Goal: Information Seeking & Learning: Find contact information

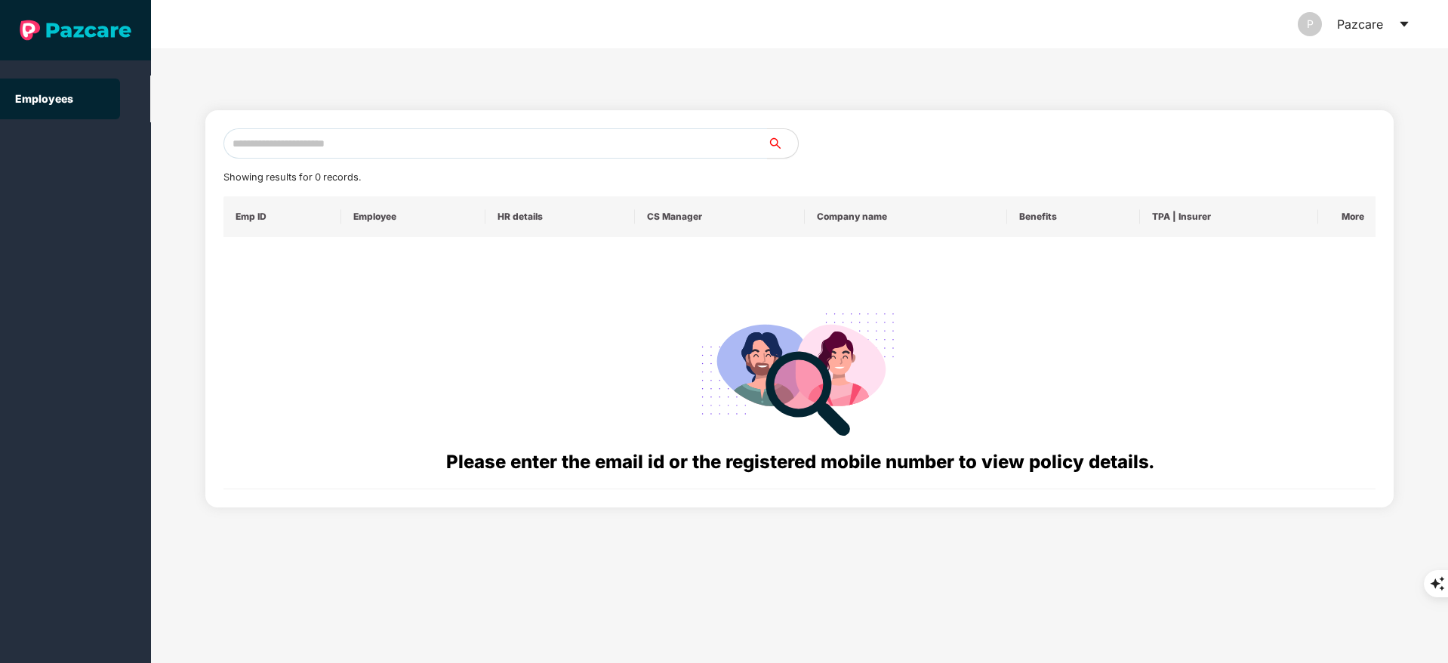
click at [313, 134] on input "text" at bounding box center [495, 143] width 544 height 30
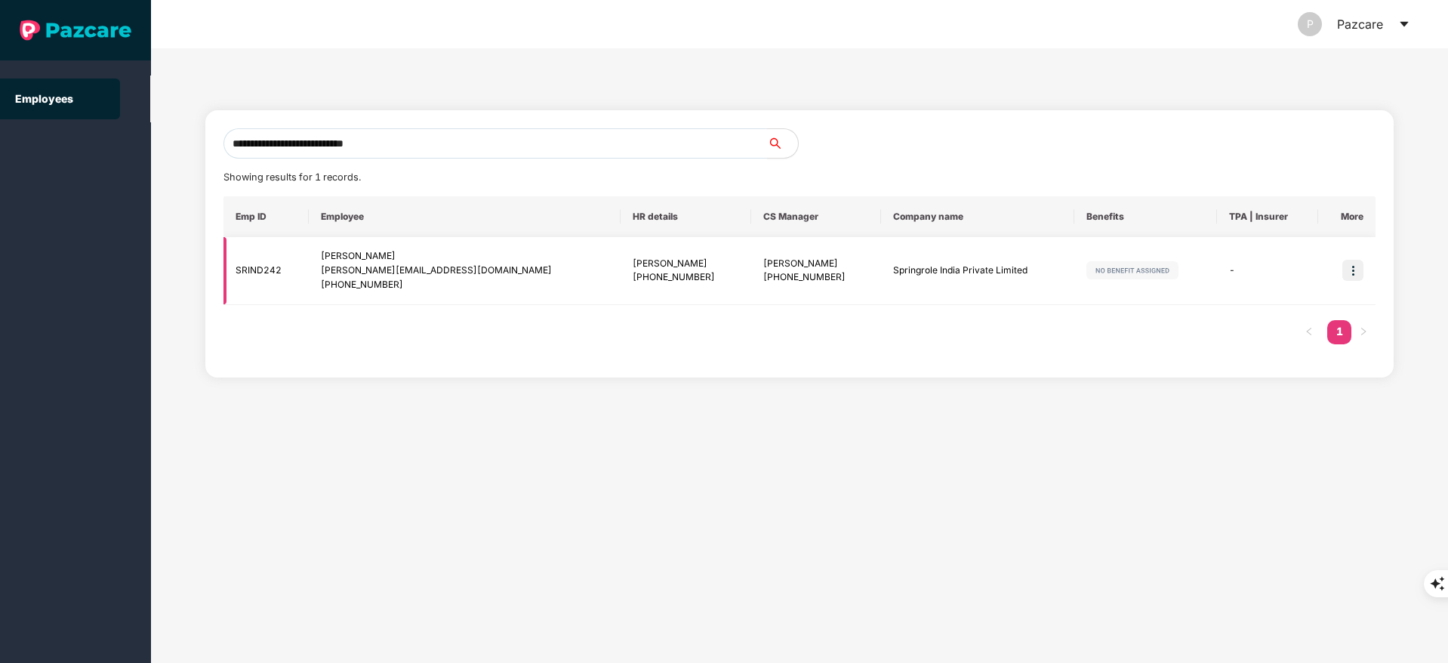
type input "**********"
click at [1348, 273] on img at bounding box center [1352, 270] width 21 height 21
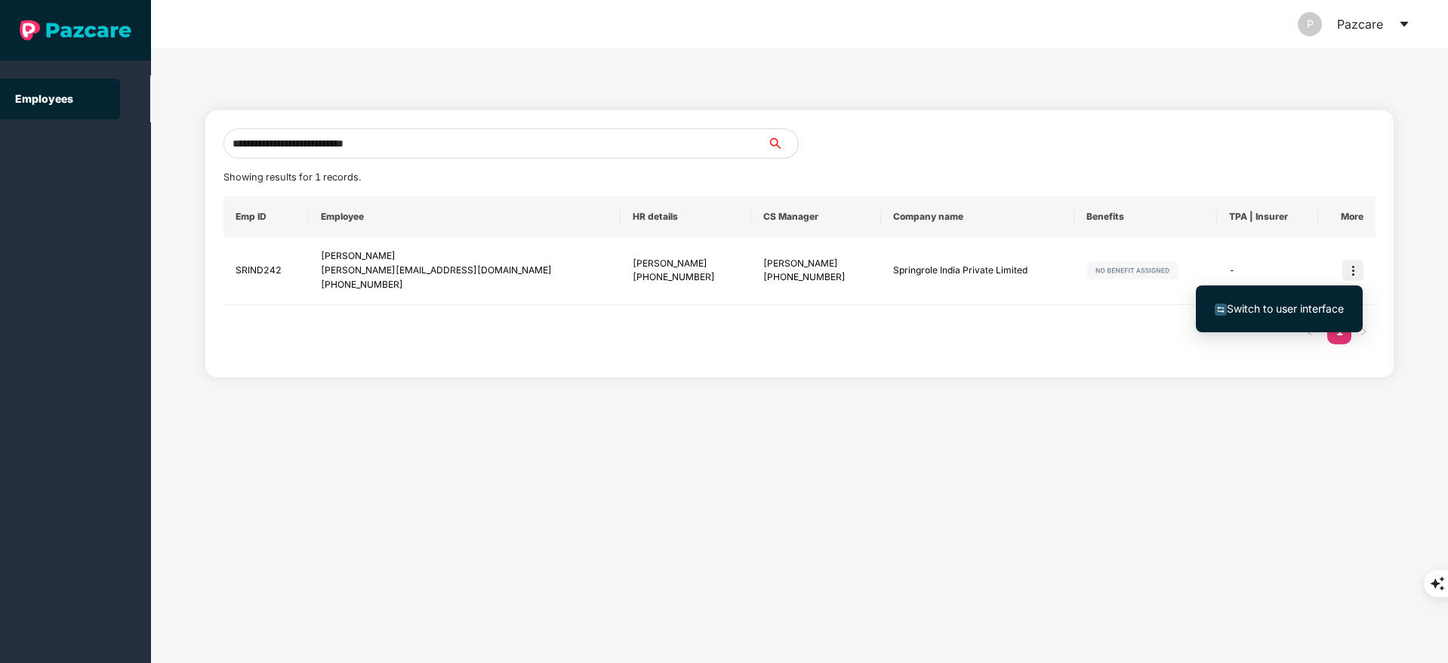
click at [1285, 304] on span "Switch to user interface" at bounding box center [1285, 308] width 117 height 13
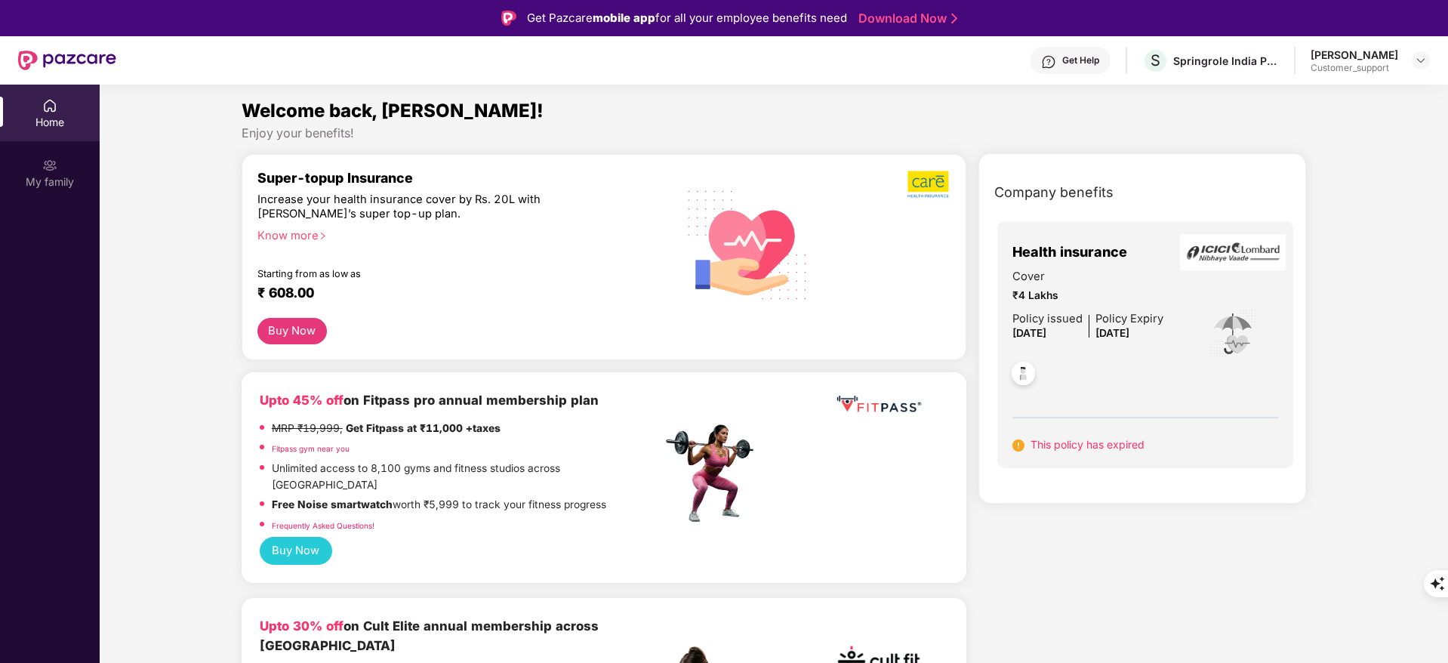
click at [1096, 54] on div "Get Help" at bounding box center [1080, 60] width 37 height 12
click at [883, 107] on div "Welcome back, [PERSON_NAME]!" at bounding box center [774, 111] width 1065 height 29
click at [1069, 69] on div "Get Help" at bounding box center [1070, 60] width 81 height 27
click at [833, 117] on div "Welcome back, [PERSON_NAME]!" at bounding box center [774, 111] width 1065 height 29
click at [1095, 58] on div "Get Help" at bounding box center [1080, 60] width 37 height 12
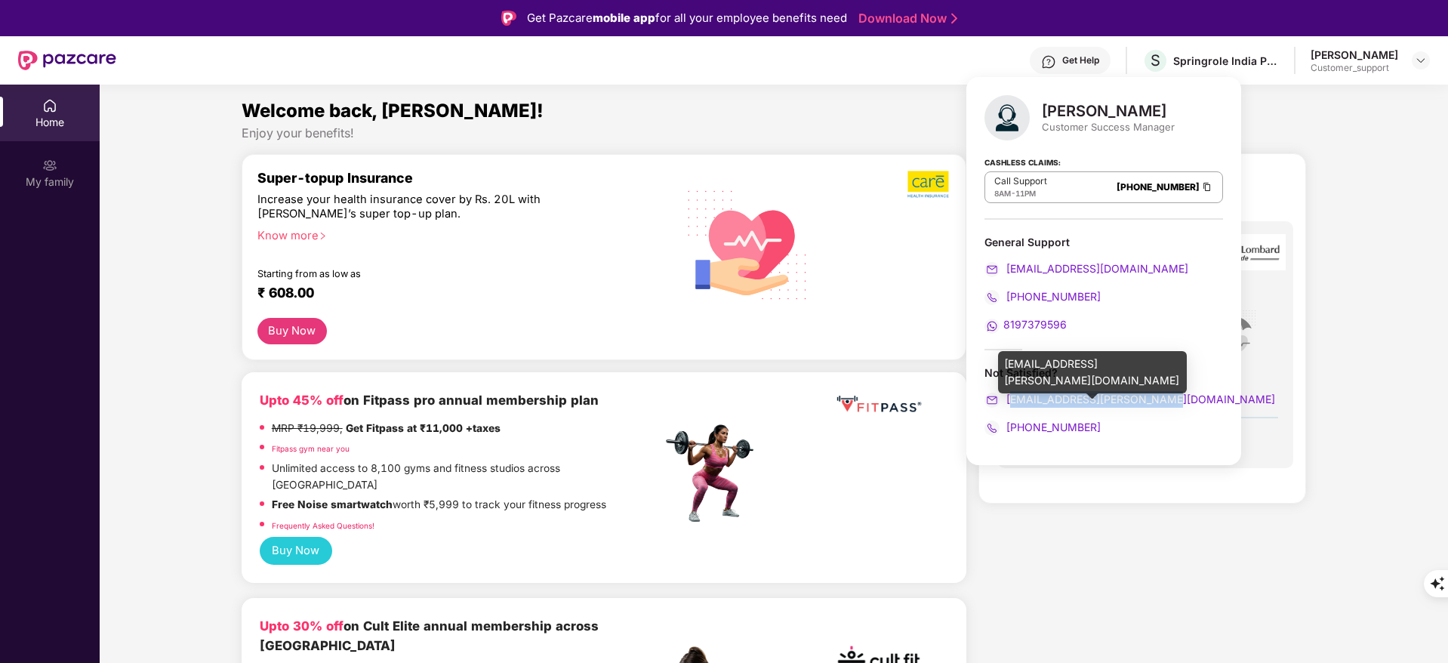
copy span "[PERSON_NAME][EMAIL_ADDRESS][PERSON_NAME][DOMAIN_NAME]"
copy span "[EMAIL_ADDRESS][PERSON_NAME][DOMAIN_NAME]"
drag, startPoint x: 1160, startPoint y: 400, endPoint x: 1009, endPoint y: 398, distance: 151.0
click at [1009, 398] on div "[EMAIL_ADDRESS][PERSON_NAME][DOMAIN_NAME]" at bounding box center [1103, 399] width 239 height 17
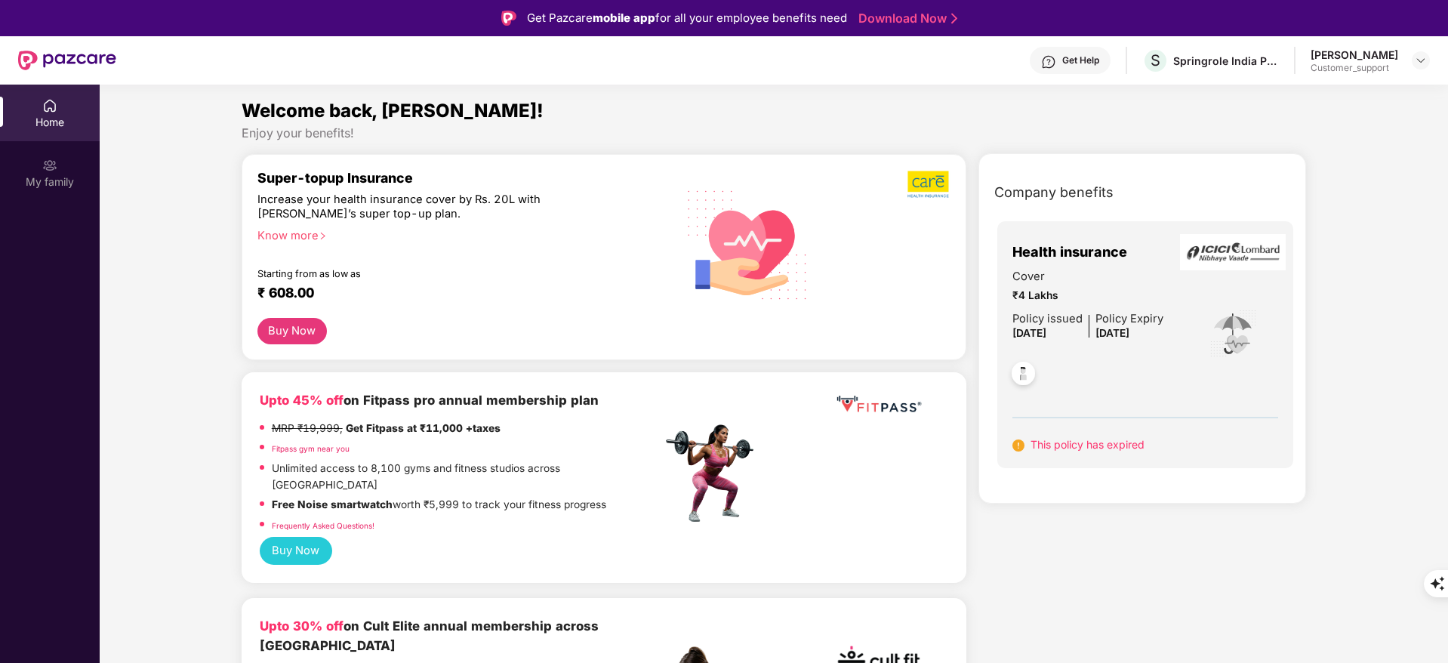
click at [824, 131] on div "Enjoy your benefits!" at bounding box center [774, 133] width 1065 height 16
click at [48, 165] on img at bounding box center [49, 165] width 15 height 15
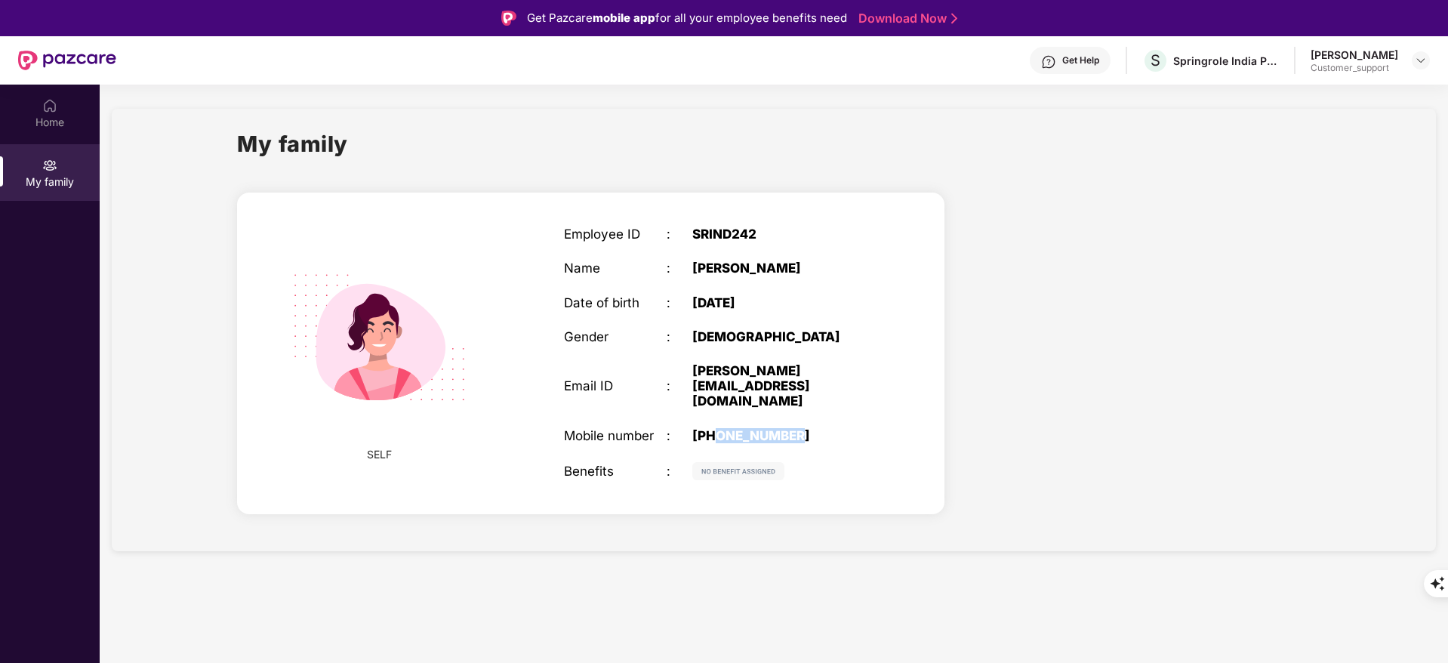
drag, startPoint x: 718, startPoint y: 414, endPoint x: 812, endPoint y: 423, distance: 94.7
click at [812, 428] on div "[PHONE_NUMBER]" at bounding box center [782, 435] width 180 height 15
copy div "7060186201"
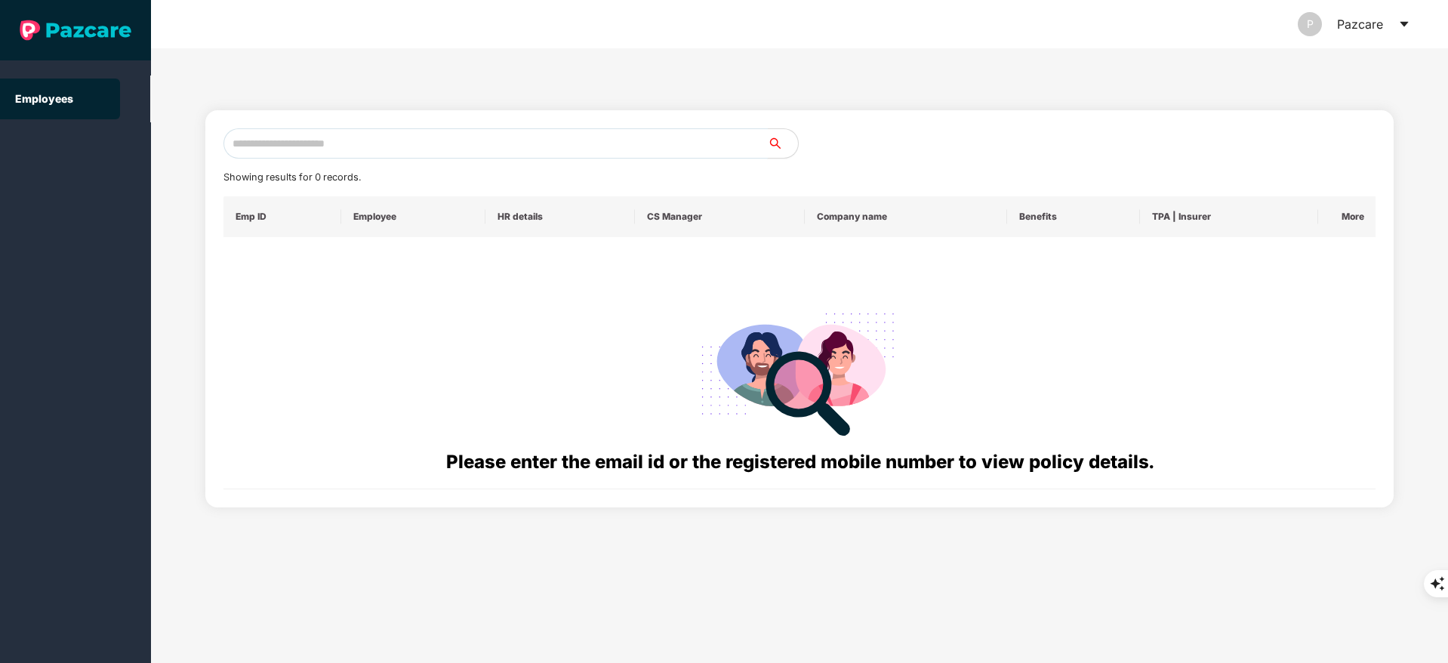
click at [254, 141] on input "text" at bounding box center [495, 143] width 544 height 30
paste input "**********"
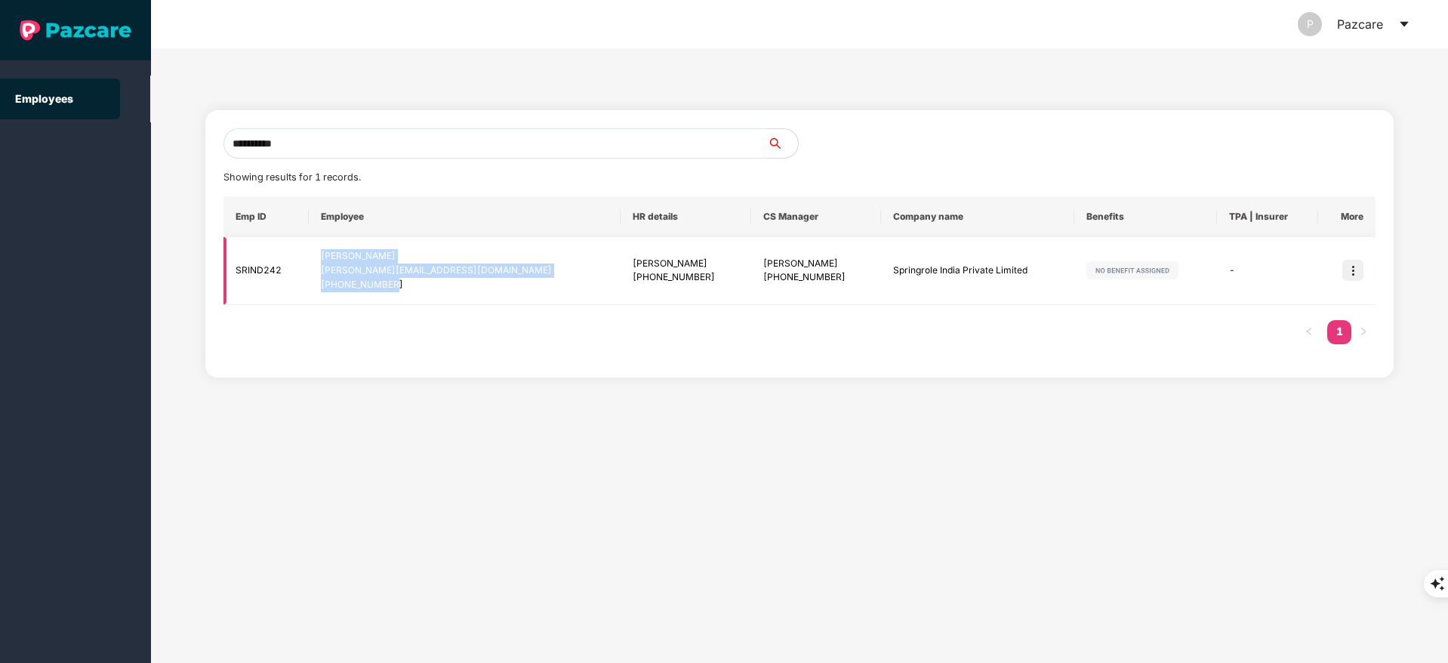
drag, startPoint x: 328, startPoint y: 255, endPoint x: 414, endPoint y: 284, distance: 90.7
click at [414, 284] on td "[PERSON_NAME] [PERSON_NAME][EMAIL_ADDRESS][DOMAIN_NAME] [PHONE_NUMBER]" at bounding box center [465, 271] width 312 height 68
copy div "[PERSON_NAME] [PERSON_NAME][EMAIL_ADDRESS][DOMAIN_NAME] [PHONE_NUMBER]"
drag, startPoint x: 830, startPoint y: 273, endPoint x: 972, endPoint y: 288, distance: 142.7
click at [972, 288] on td "Springrole India Private Limited" at bounding box center [978, 271] width 194 height 68
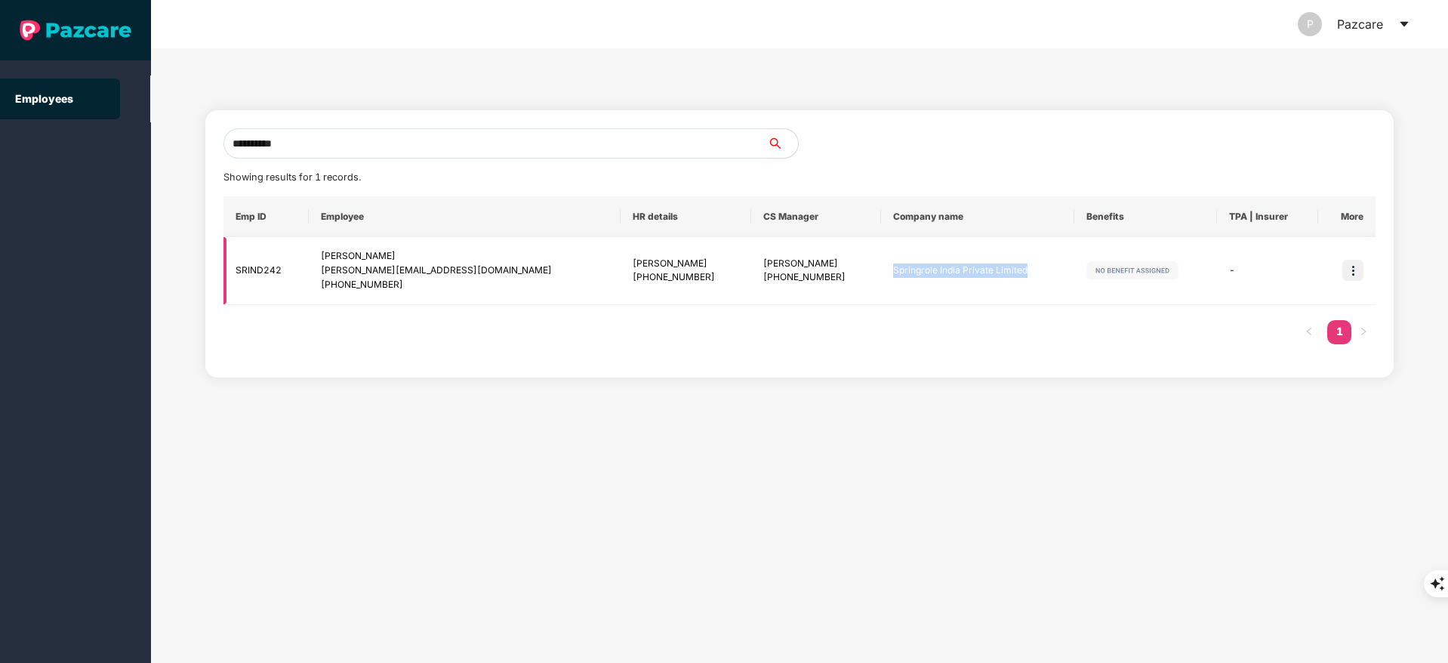
copy td "Springrole India Private Limited"
click at [344, 143] on input "**********" at bounding box center [495, 143] width 544 height 30
type input "*"
paste input "**********"
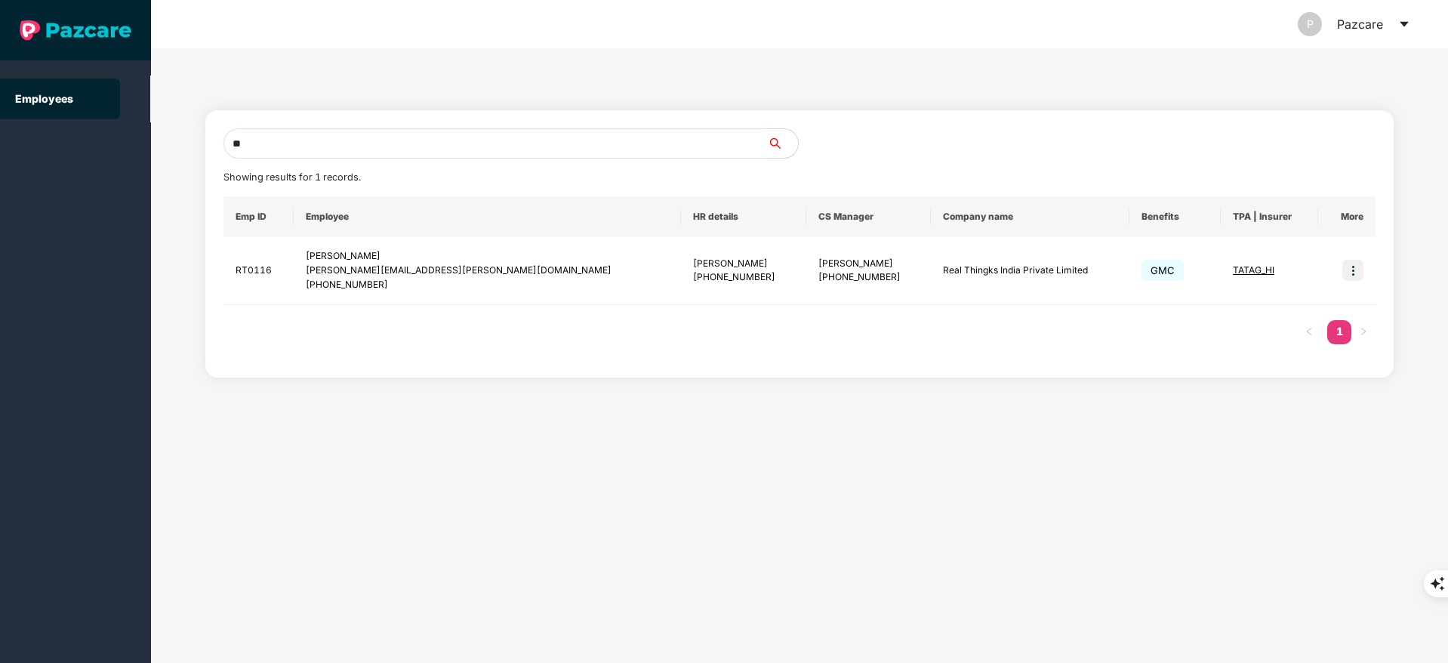
type input "*"
paste input "**********"
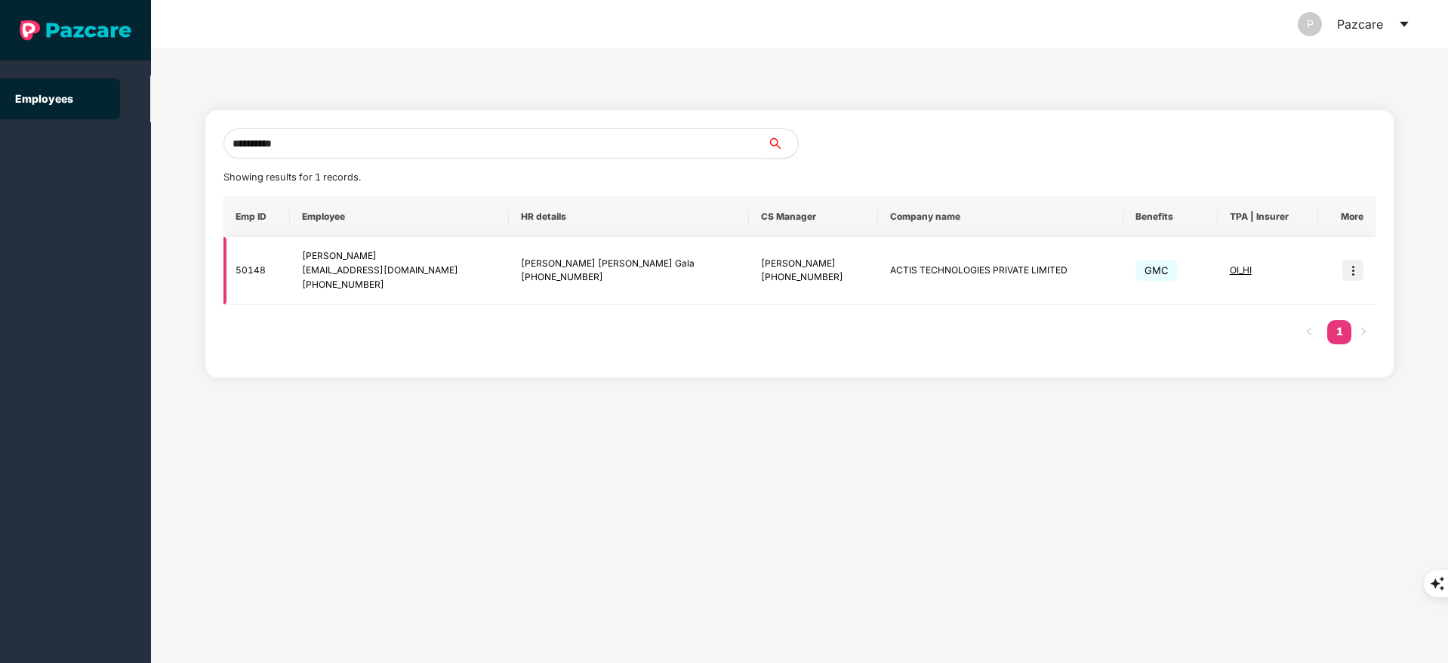
type input "**********"
click at [1354, 270] on img at bounding box center [1352, 270] width 21 height 21
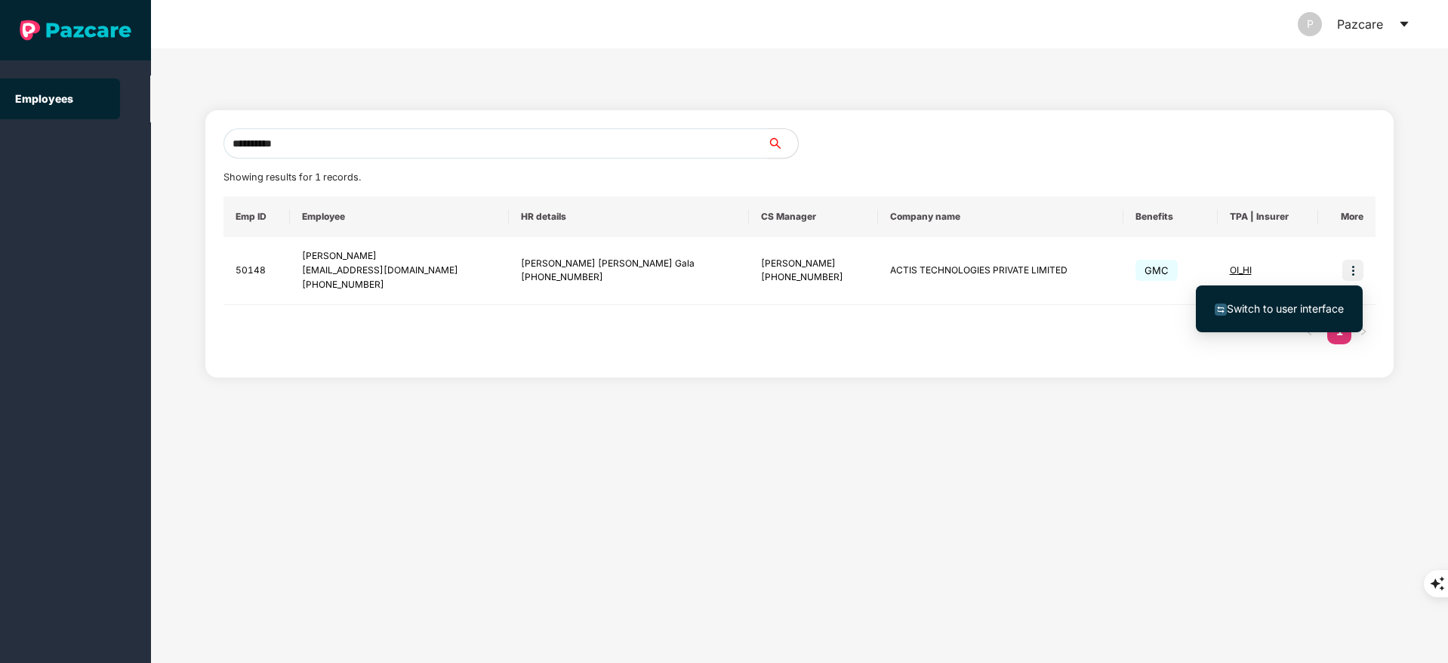
click at [1268, 307] on span "Switch to user interface" at bounding box center [1285, 308] width 117 height 13
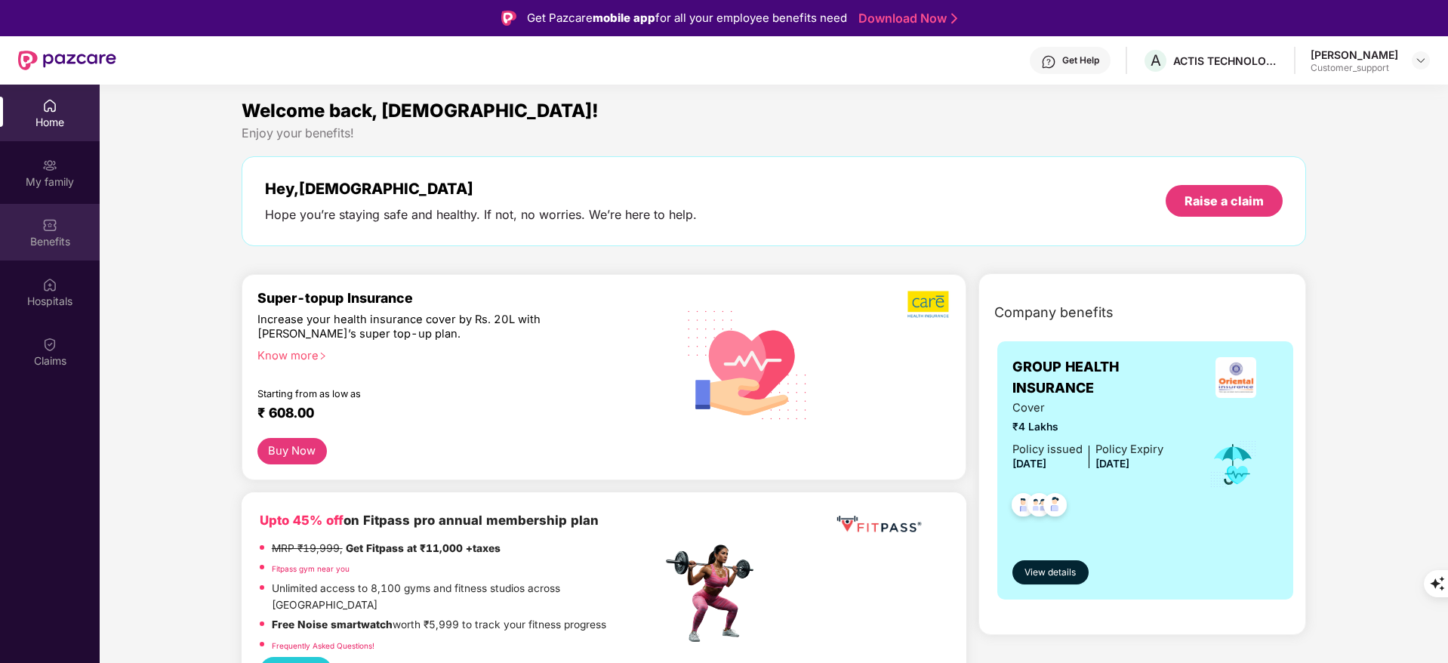
click at [64, 249] on div "Benefits" at bounding box center [50, 232] width 100 height 57
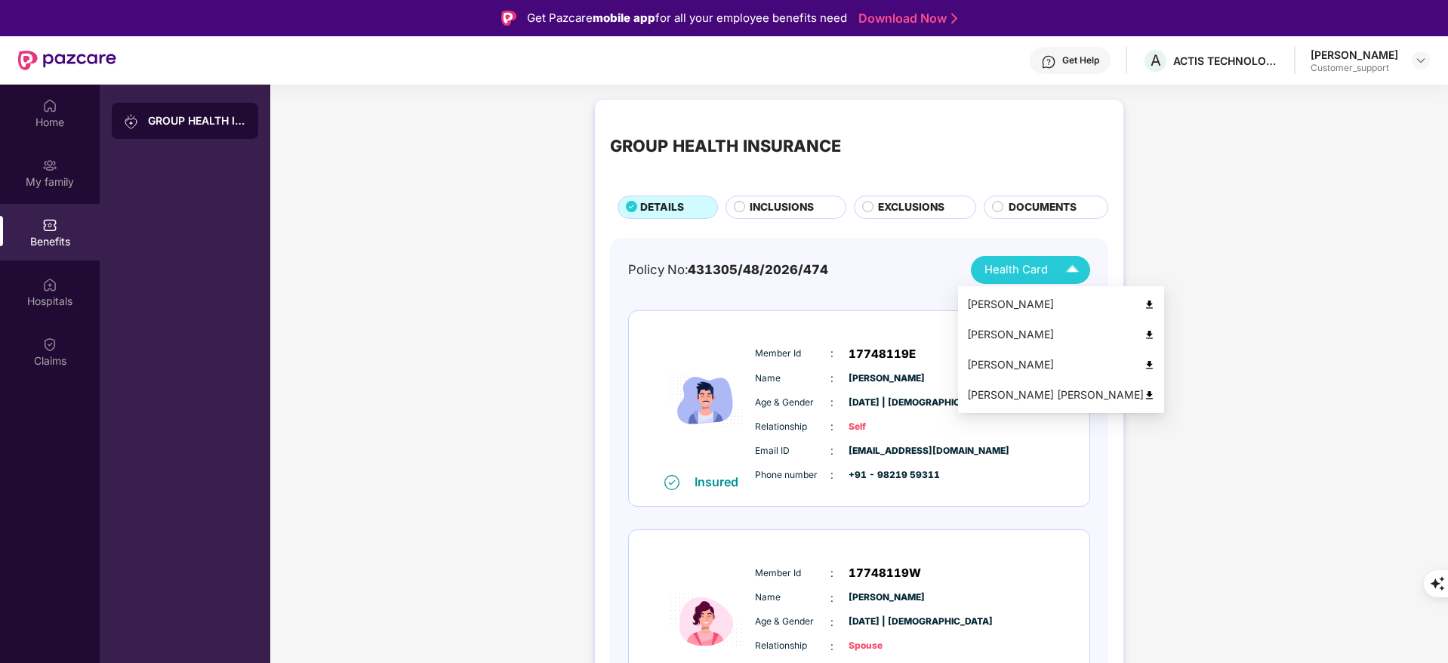
click at [1144, 392] on img at bounding box center [1149, 395] width 11 height 11
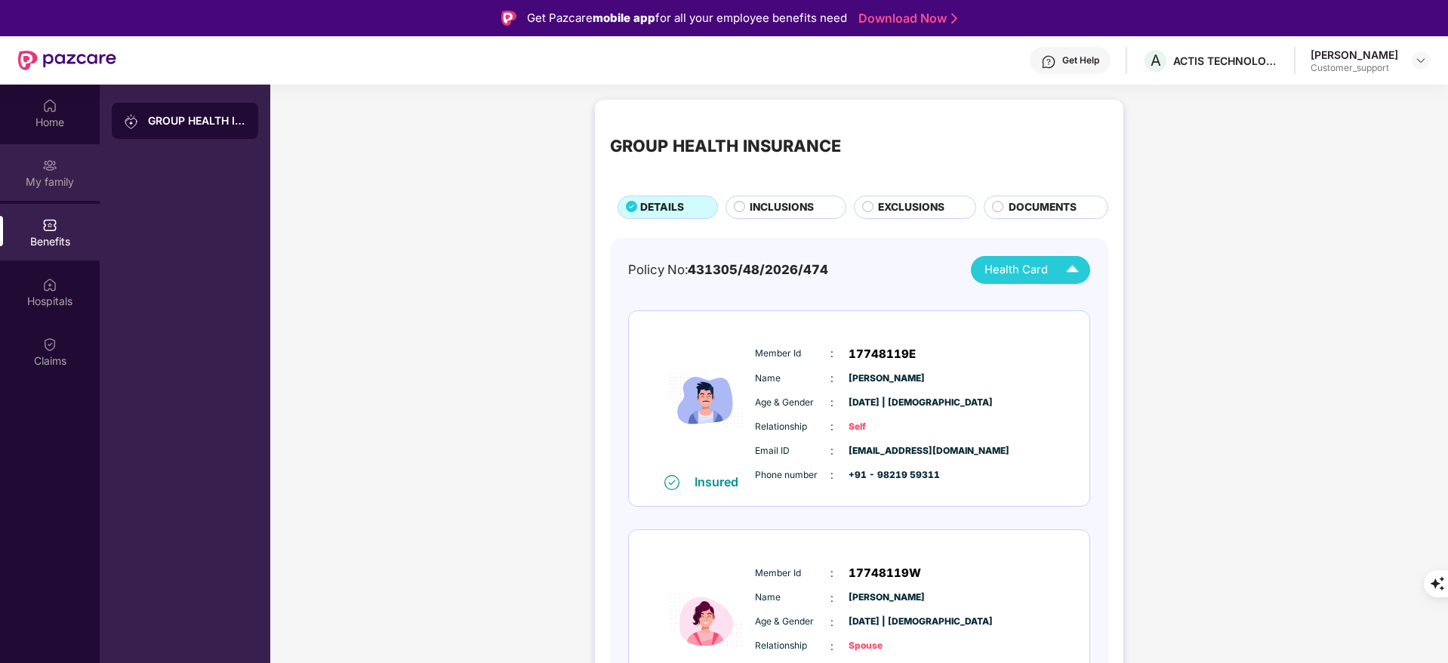
click at [51, 181] on div "My family" at bounding box center [50, 181] width 100 height 15
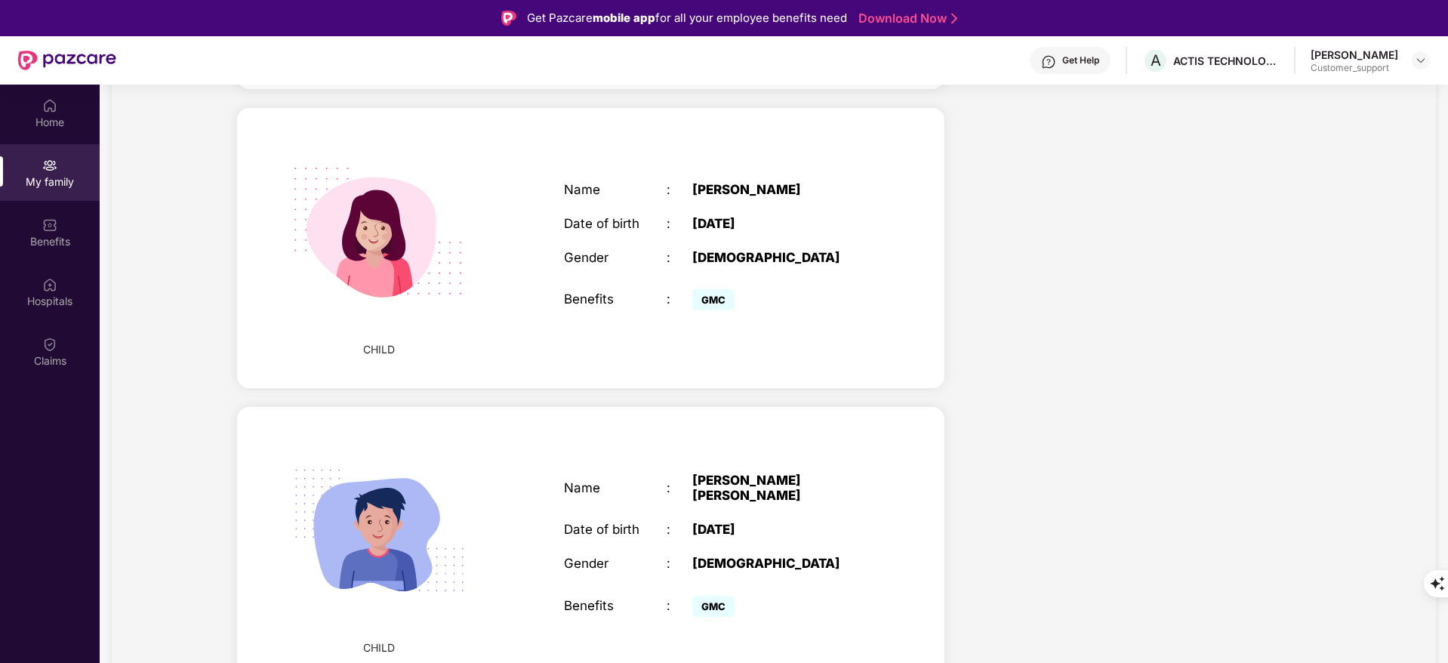
scroll to position [85, 0]
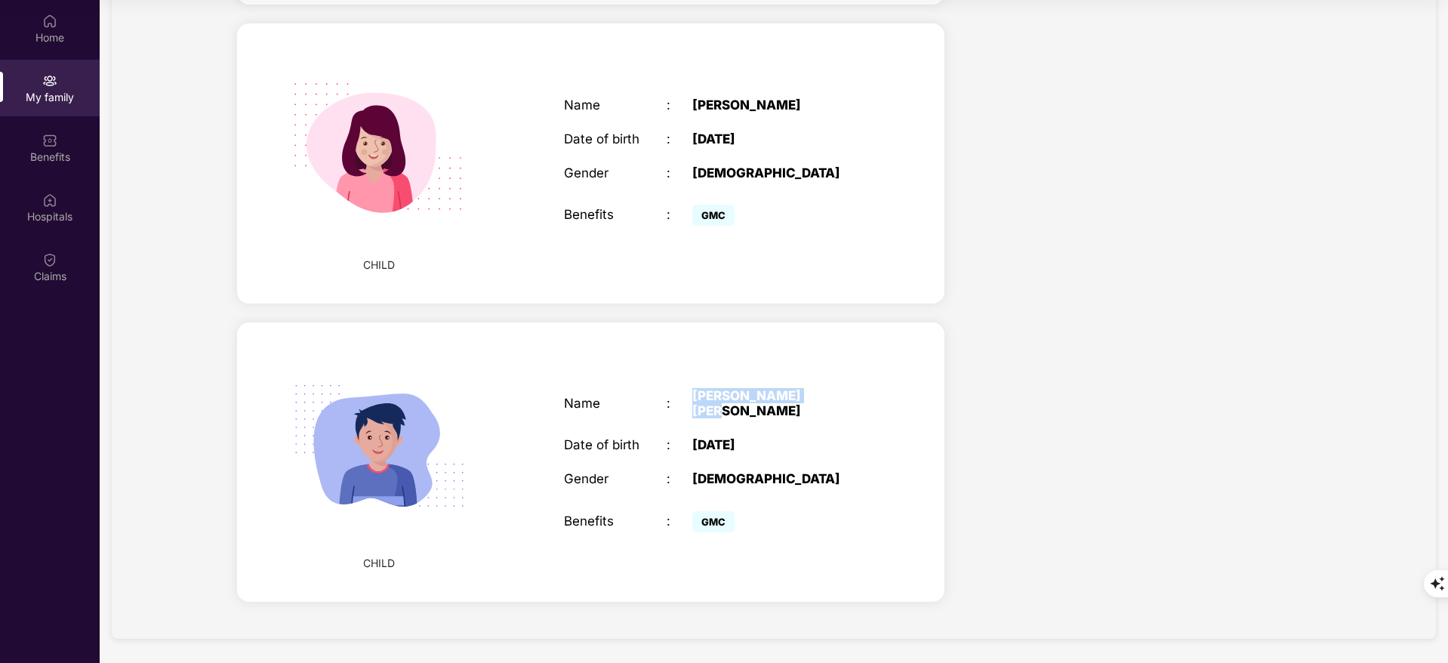
drag, startPoint x: 693, startPoint y: 398, endPoint x: 850, endPoint y: 407, distance: 157.3
click at [850, 407] on div "[PERSON_NAME] [PERSON_NAME]" at bounding box center [782, 403] width 180 height 30
copy div "[PERSON_NAME] [PERSON_NAME]"
drag, startPoint x: 689, startPoint y: 436, endPoint x: 772, endPoint y: 439, distance: 83.8
click at [772, 439] on div "Date of birth : [DEMOGRAPHIC_DATA]" at bounding box center [718, 444] width 309 height 15
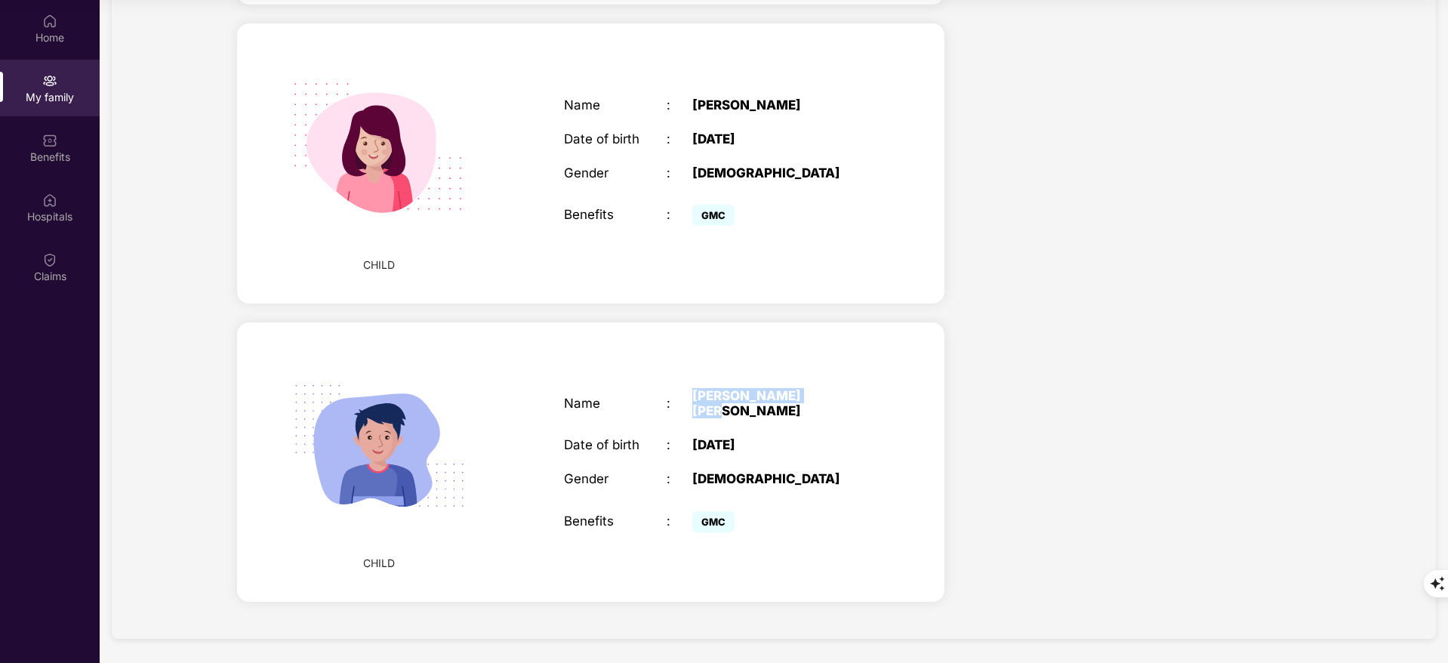
copy div "[DATE]"
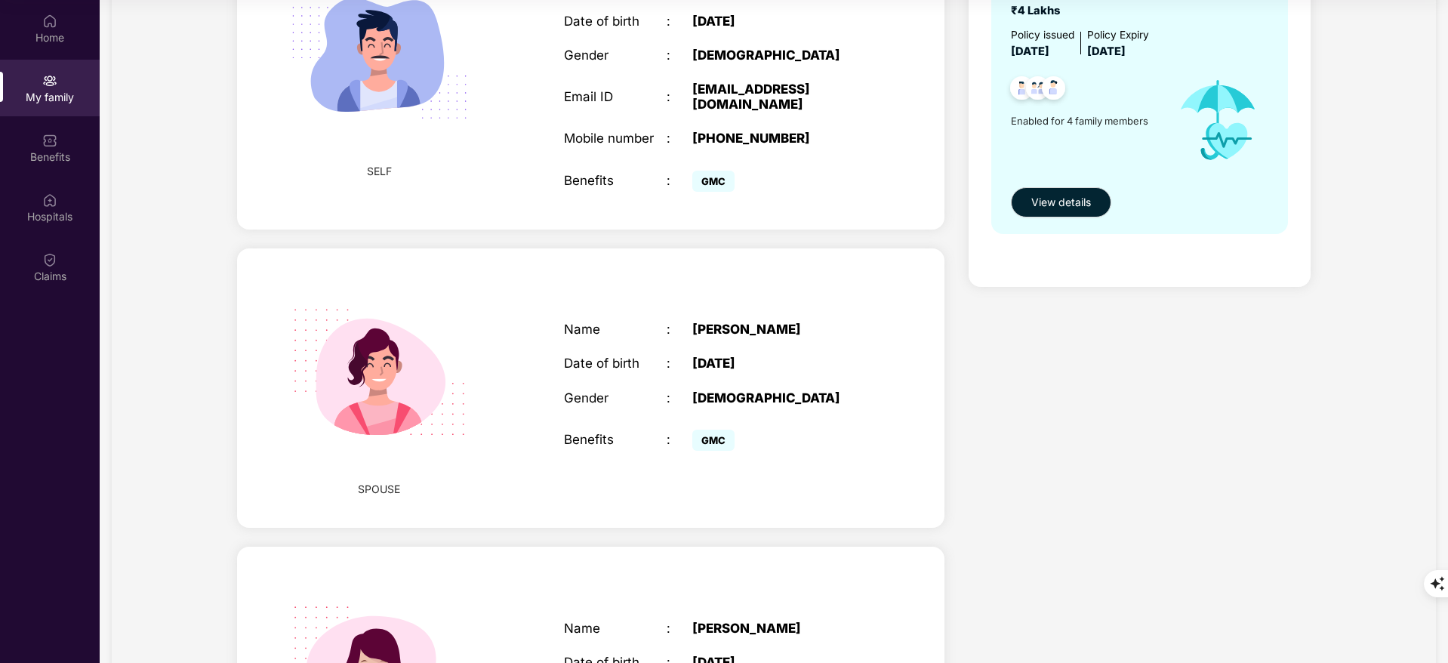
scroll to position [0, 0]
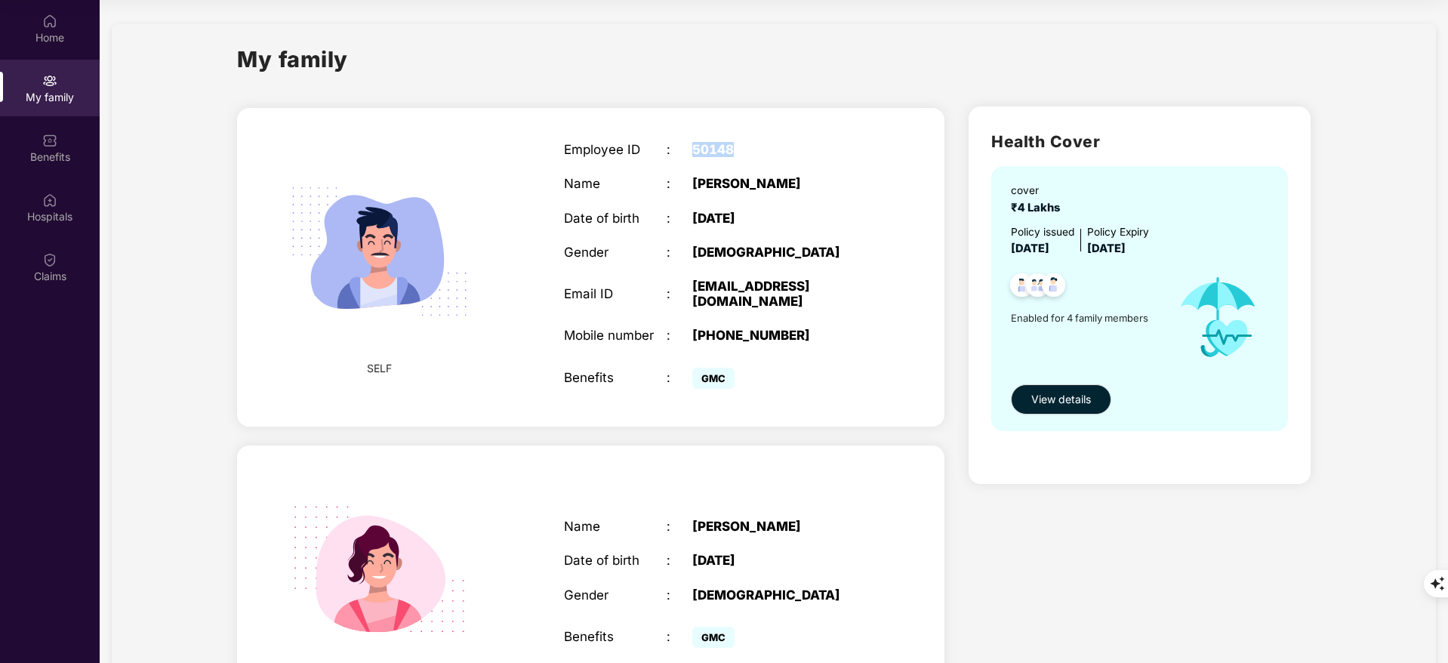
drag, startPoint x: 687, startPoint y: 148, endPoint x: 738, endPoint y: 149, distance: 51.4
click at [738, 149] on div "Employee ID : 50148" at bounding box center [718, 149] width 309 height 15
click at [770, 163] on div "Employee ID : 50148 Name : [PERSON_NAME] Date of birth : [DEMOGRAPHIC_DATA] Gen…" at bounding box center [718, 267] width 339 height 288
drag, startPoint x: 687, startPoint y: 283, endPoint x: 719, endPoint y: 304, distance: 38.7
click at [719, 304] on div "Email ID : [EMAIL_ADDRESS][DOMAIN_NAME]" at bounding box center [718, 294] width 309 height 30
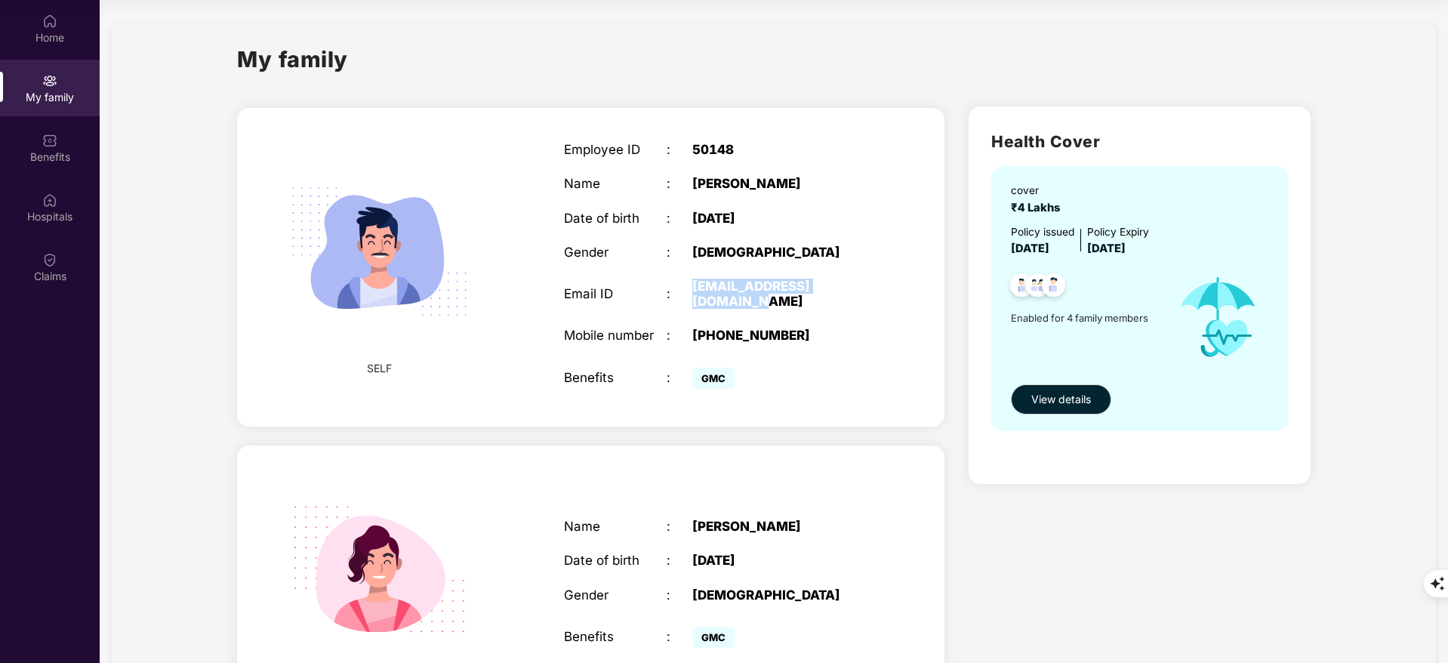
copy div "[EMAIL_ADDRESS][DOMAIN_NAME]"
drag, startPoint x: 691, startPoint y: 335, endPoint x: 803, endPoint y: 338, distance: 112.5
click at [803, 338] on div "Mobile number : [PHONE_NUMBER]" at bounding box center [718, 335] width 309 height 15
copy div "[PHONE_NUMBER]"
click at [75, 158] on div "Benefits" at bounding box center [50, 156] width 100 height 15
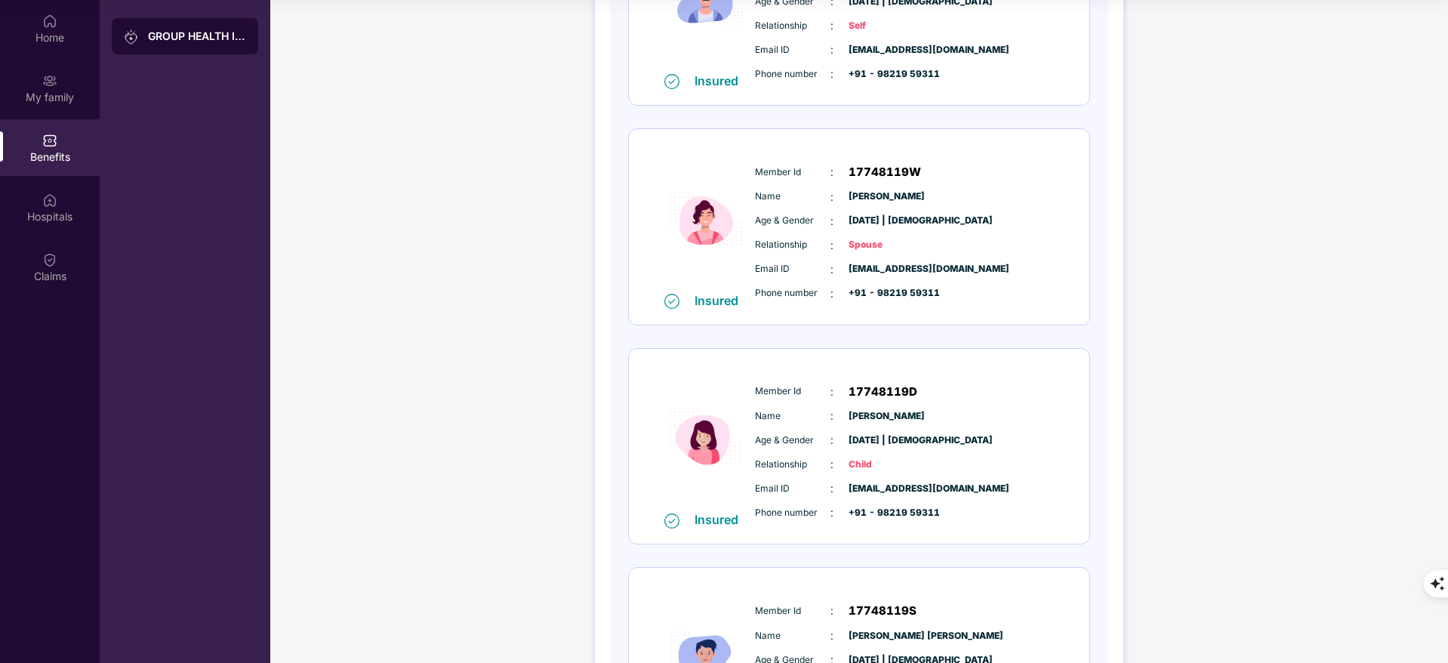
scroll to position [511, 0]
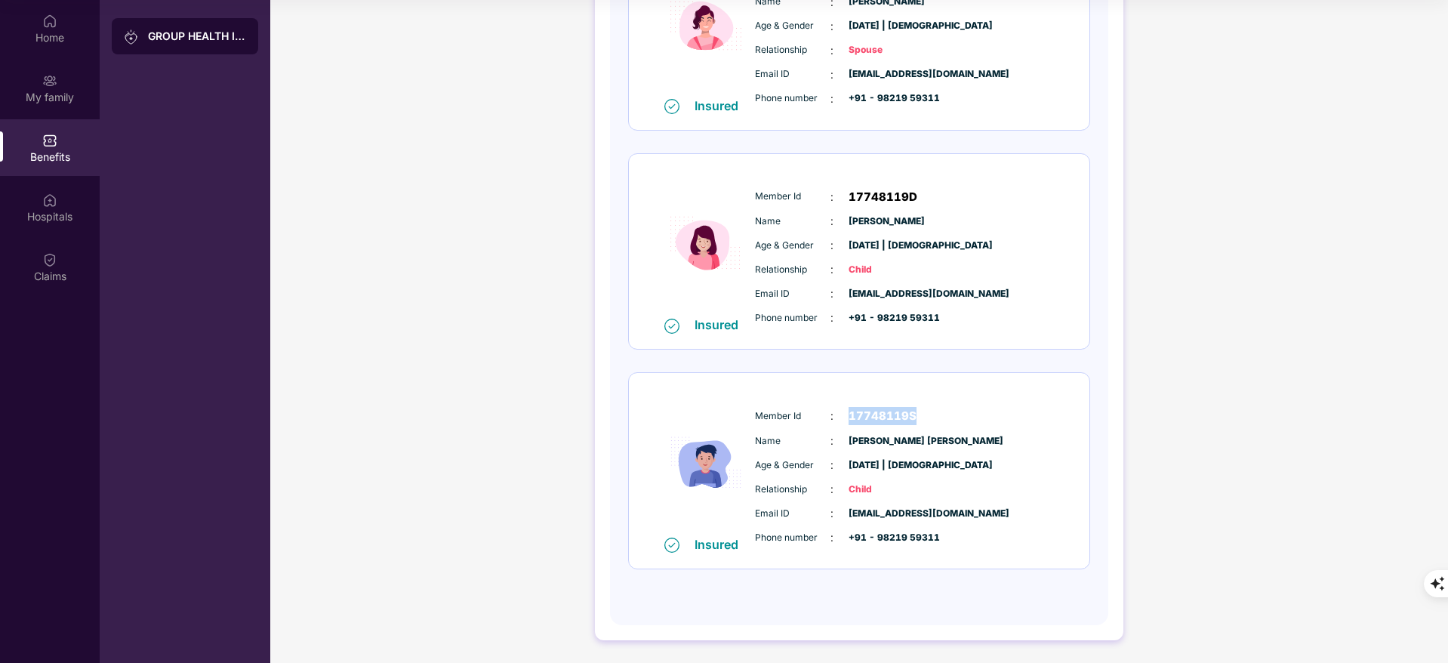
drag, startPoint x: 849, startPoint y: 408, endPoint x: 939, endPoint y: 406, distance: 90.6
click at [939, 407] on div "Member Id : 17748119S" at bounding box center [905, 416] width 300 height 18
copy span "17748119S"
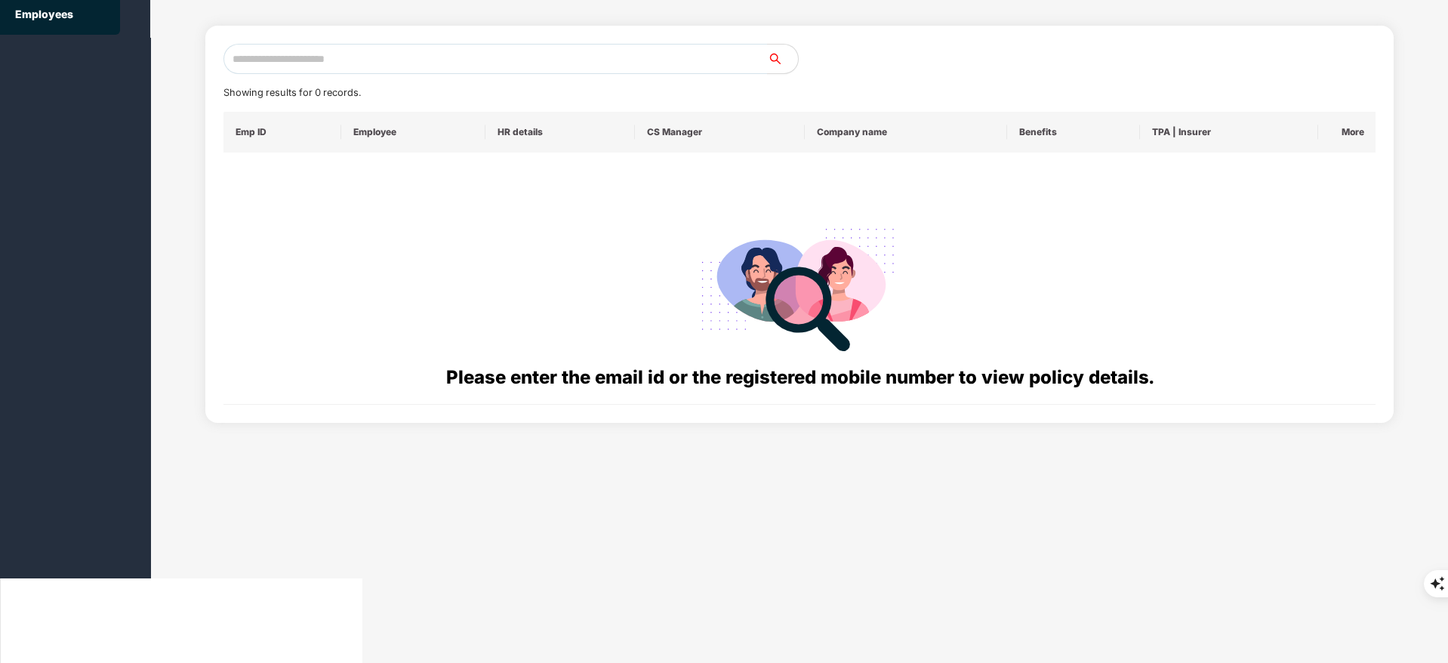
scroll to position [0, 0]
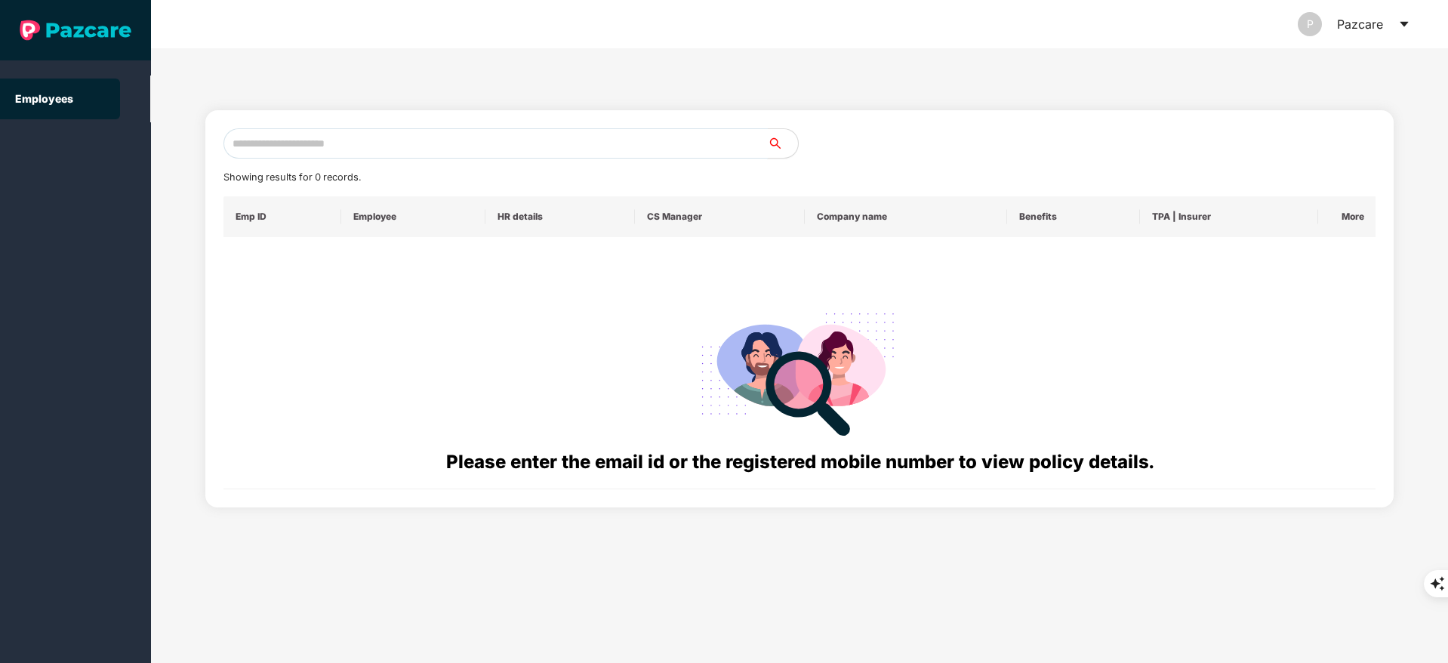
click at [342, 138] on input "text" at bounding box center [495, 143] width 544 height 30
paste input "**********"
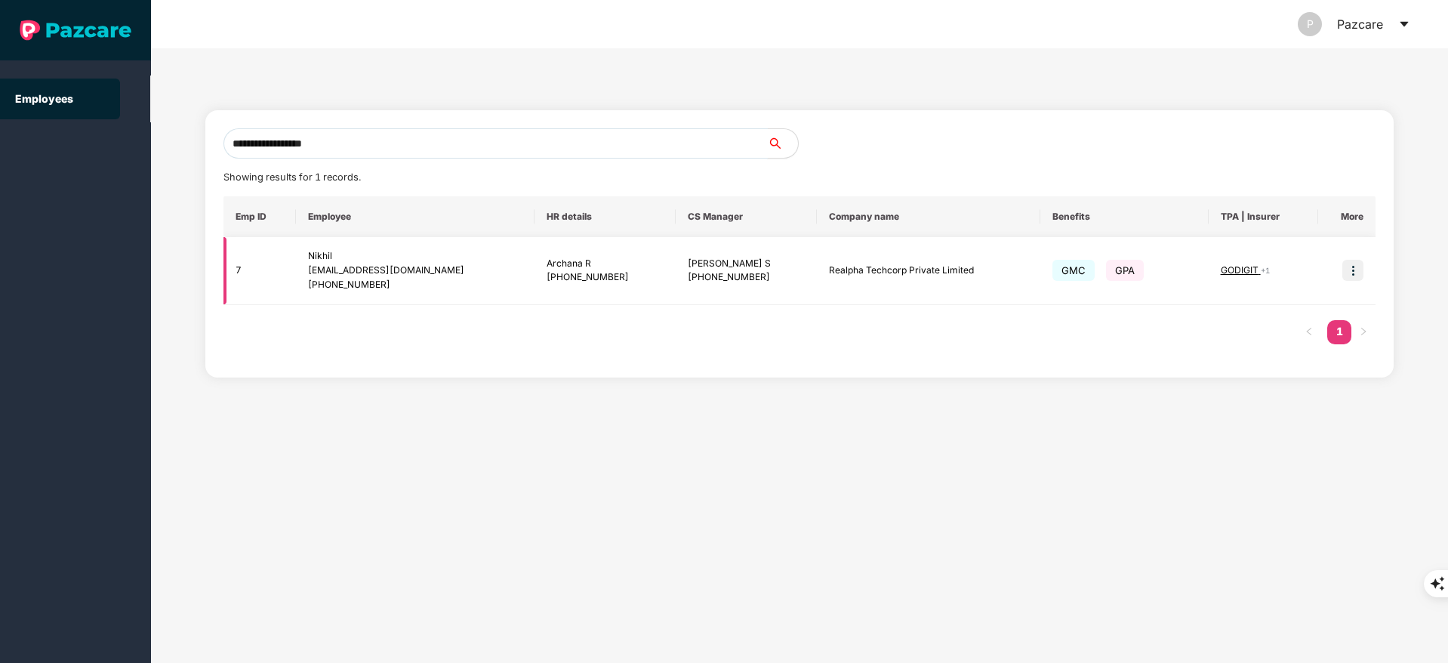
type input "**********"
click at [1346, 263] on img at bounding box center [1352, 270] width 21 height 21
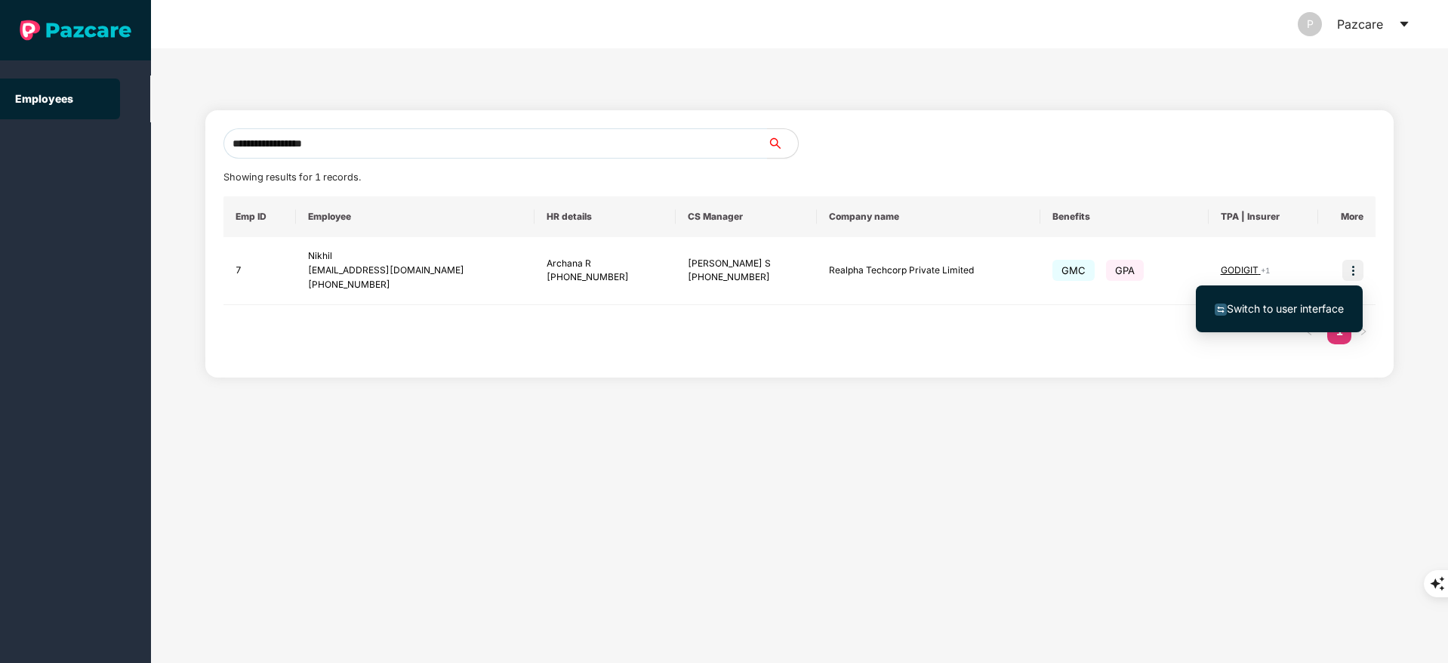
click at [1306, 302] on span "Switch to user interface" at bounding box center [1285, 308] width 117 height 13
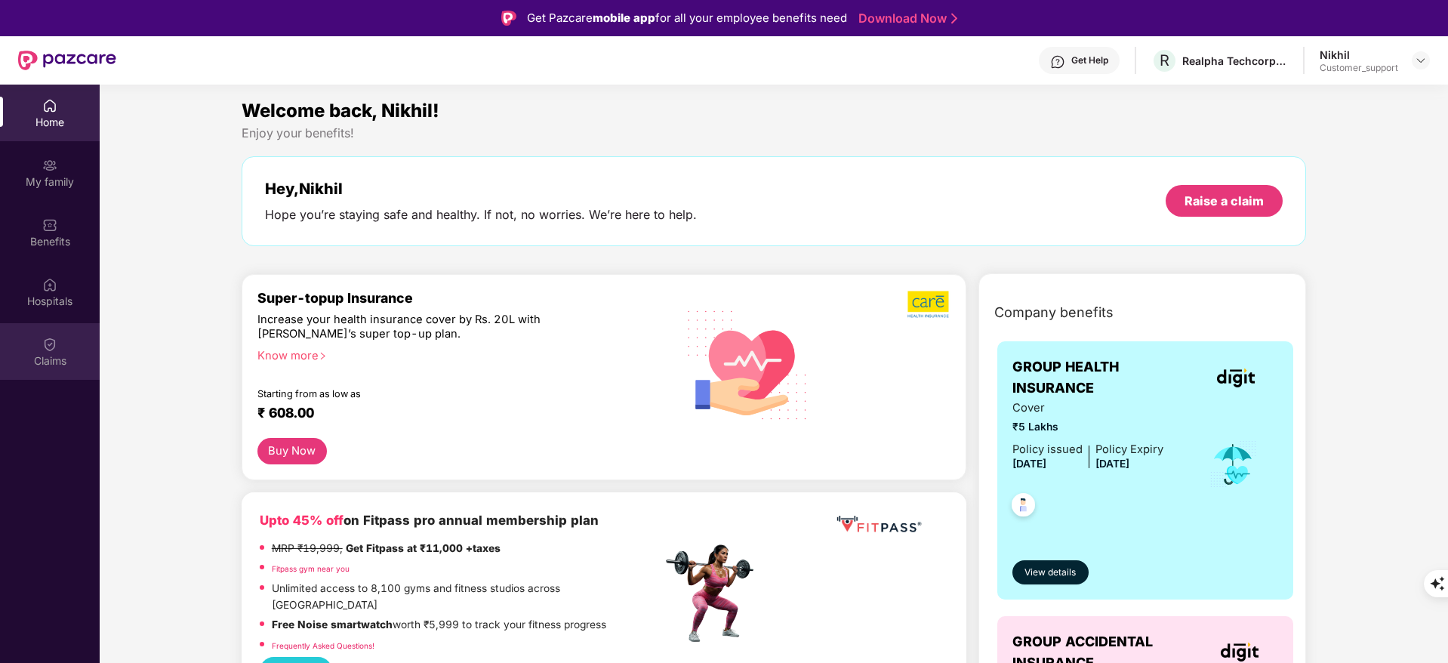
click at [51, 353] on div "Claims" at bounding box center [50, 360] width 100 height 15
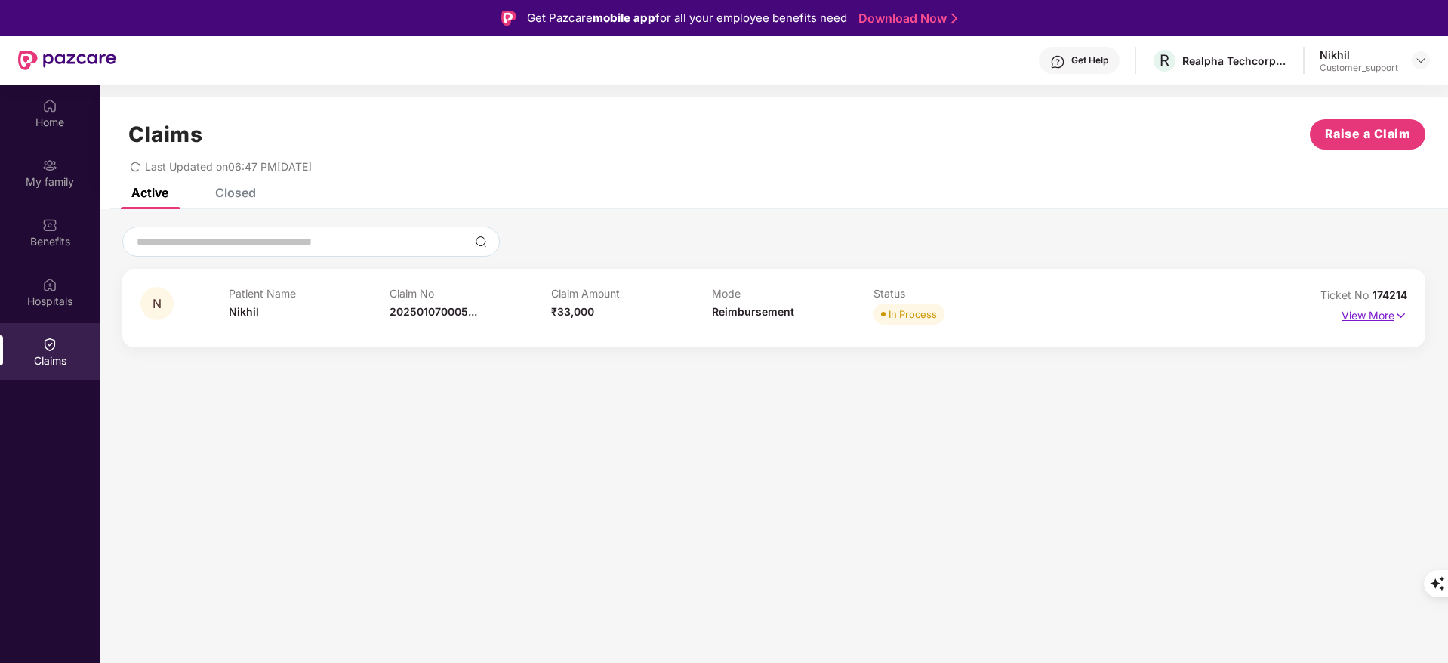
click at [1390, 311] on p "View More" at bounding box center [1375, 313] width 66 height 20
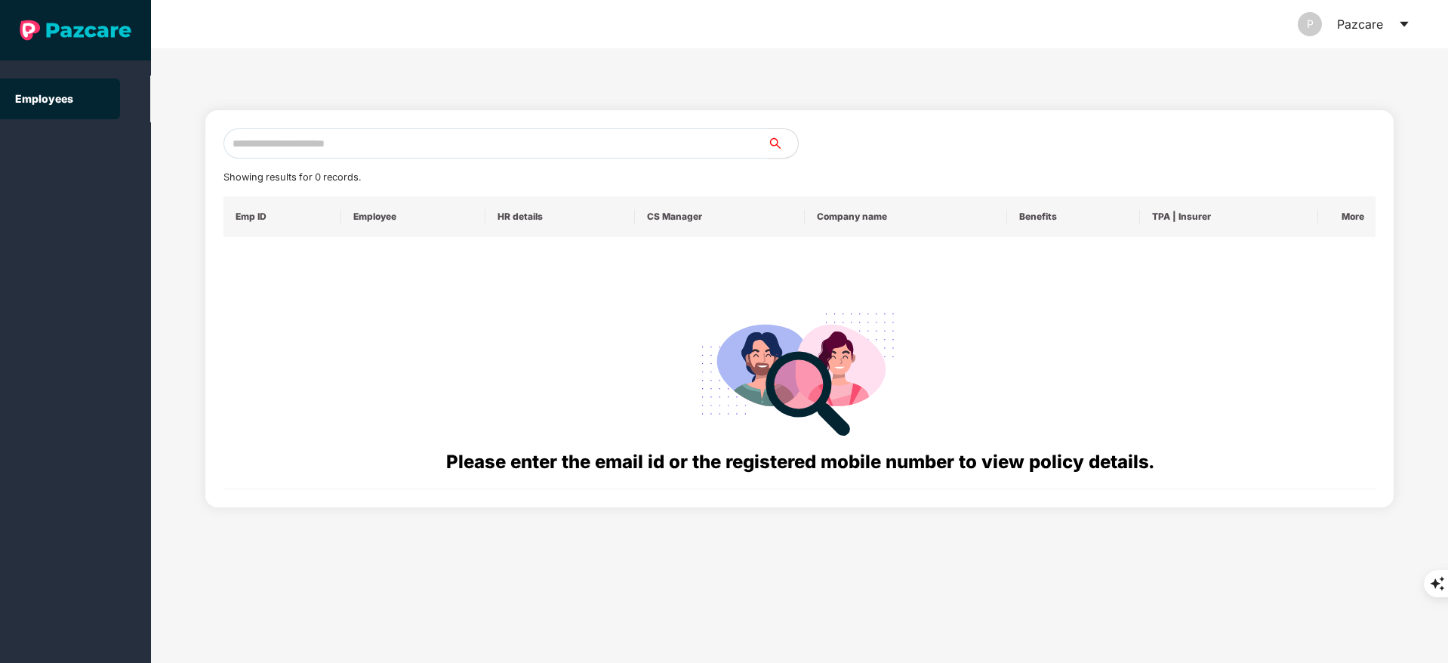
click at [314, 134] on input "text" at bounding box center [495, 143] width 544 height 30
paste input "**********"
type input "*"
paste input "**********"
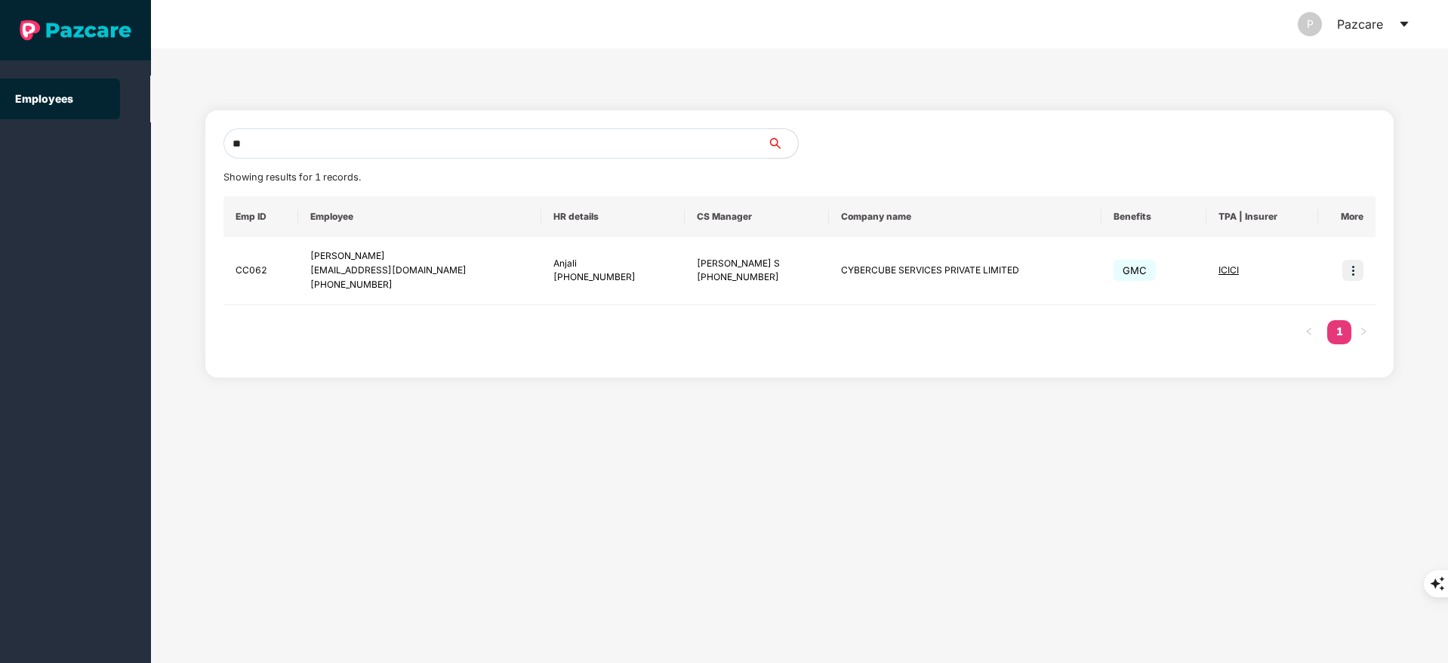
type input "*"
paste input "**********"
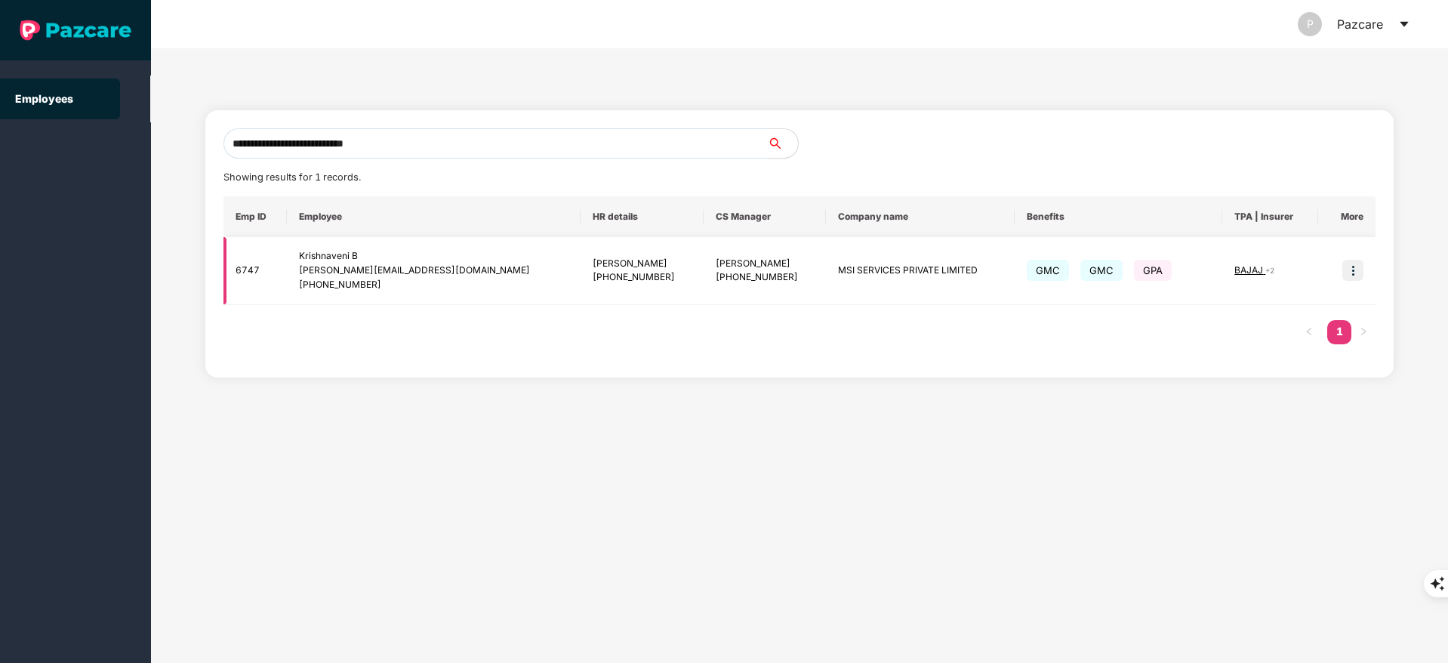
type input "**********"
click at [1354, 276] on img at bounding box center [1352, 270] width 21 height 21
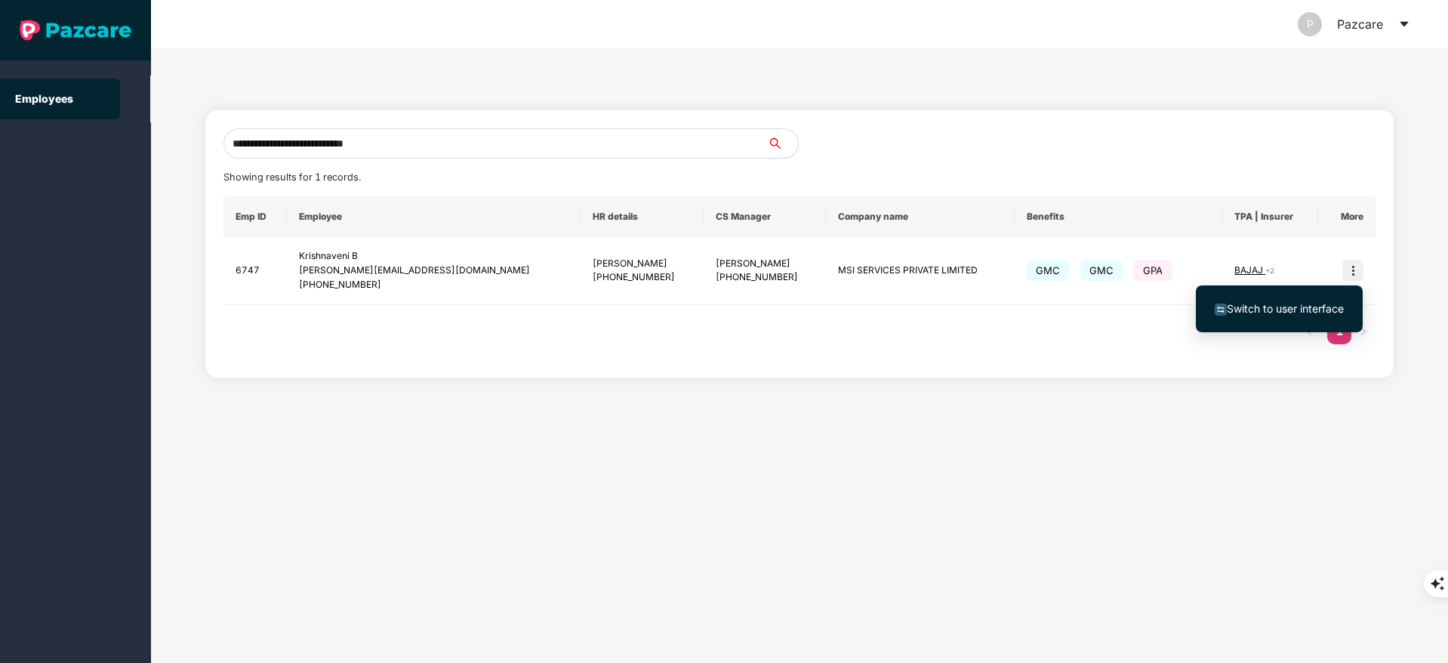
click at [1320, 299] on li "Switch to user interface" at bounding box center [1279, 309] width 167 height 32
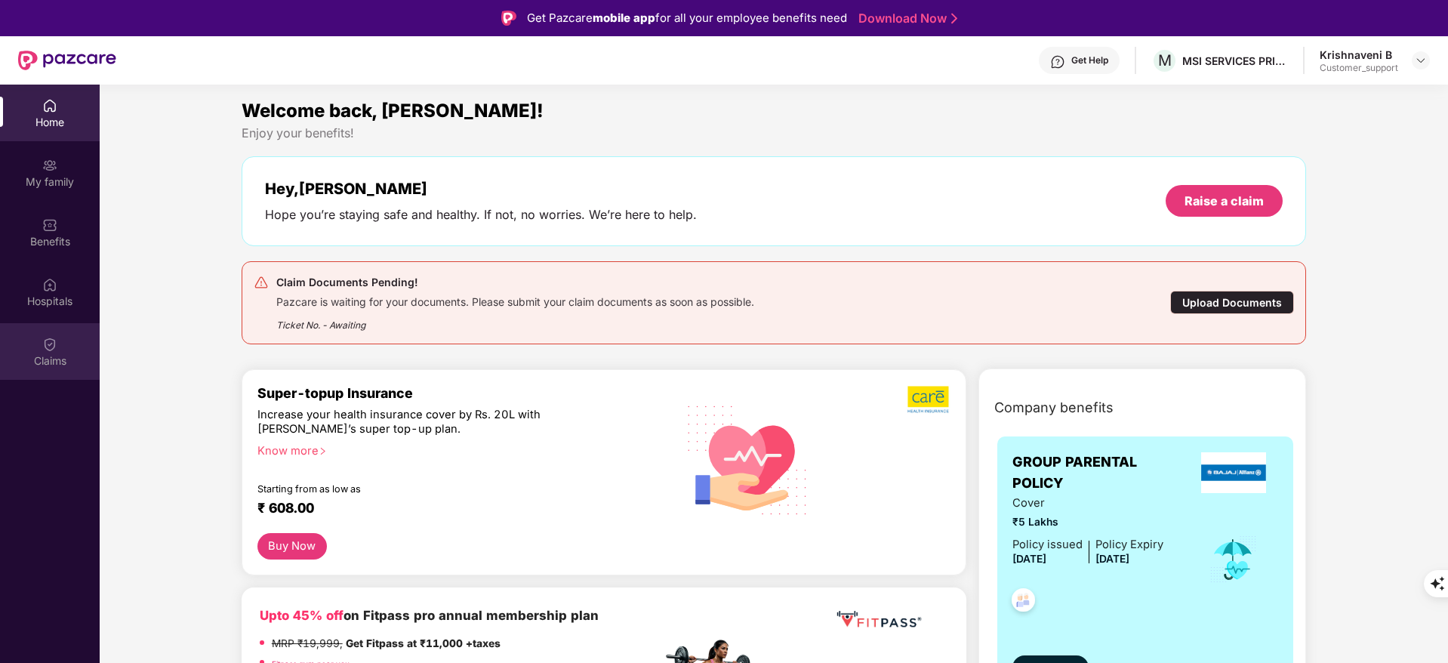
click at [54, 347] on img at bounding box center [49, 344] width 15 height 15
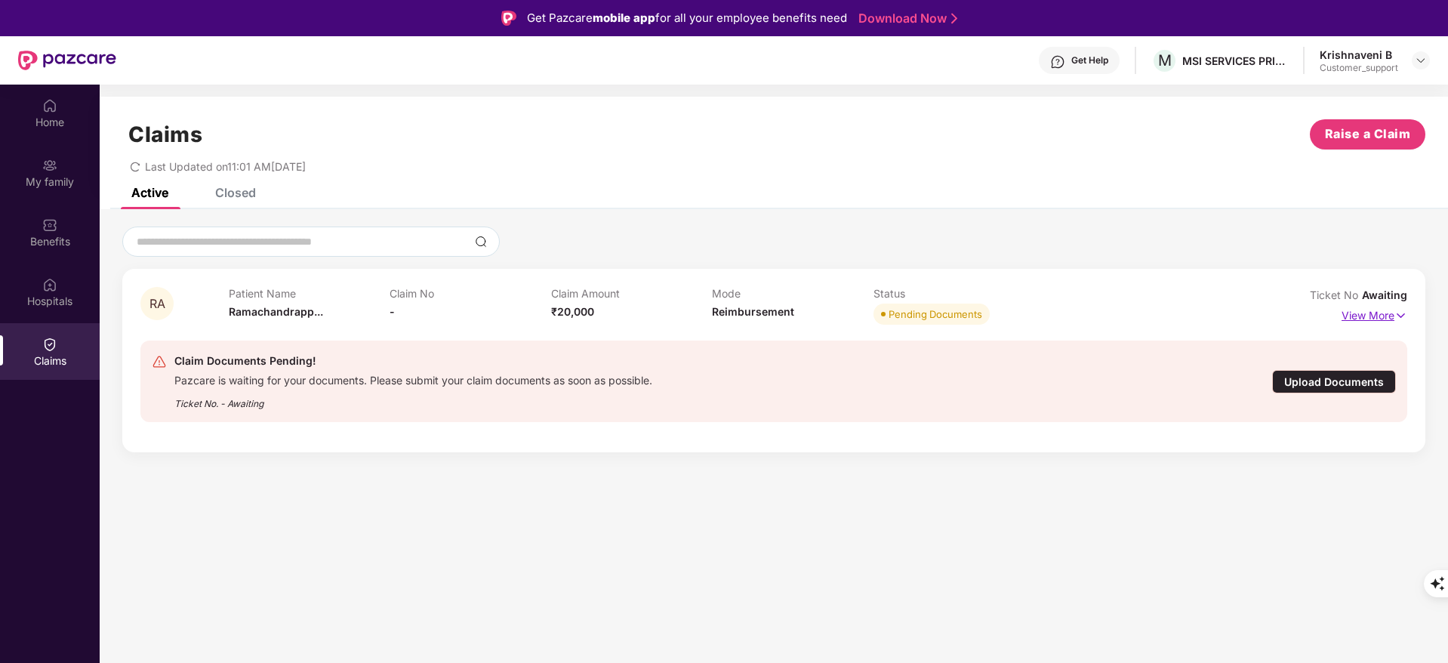
click at [1365, 307] on p "View More" at bounding box center [1375, 313] width 66 height 20
